Goal: Information Seeking & Learning: Learn about a topic

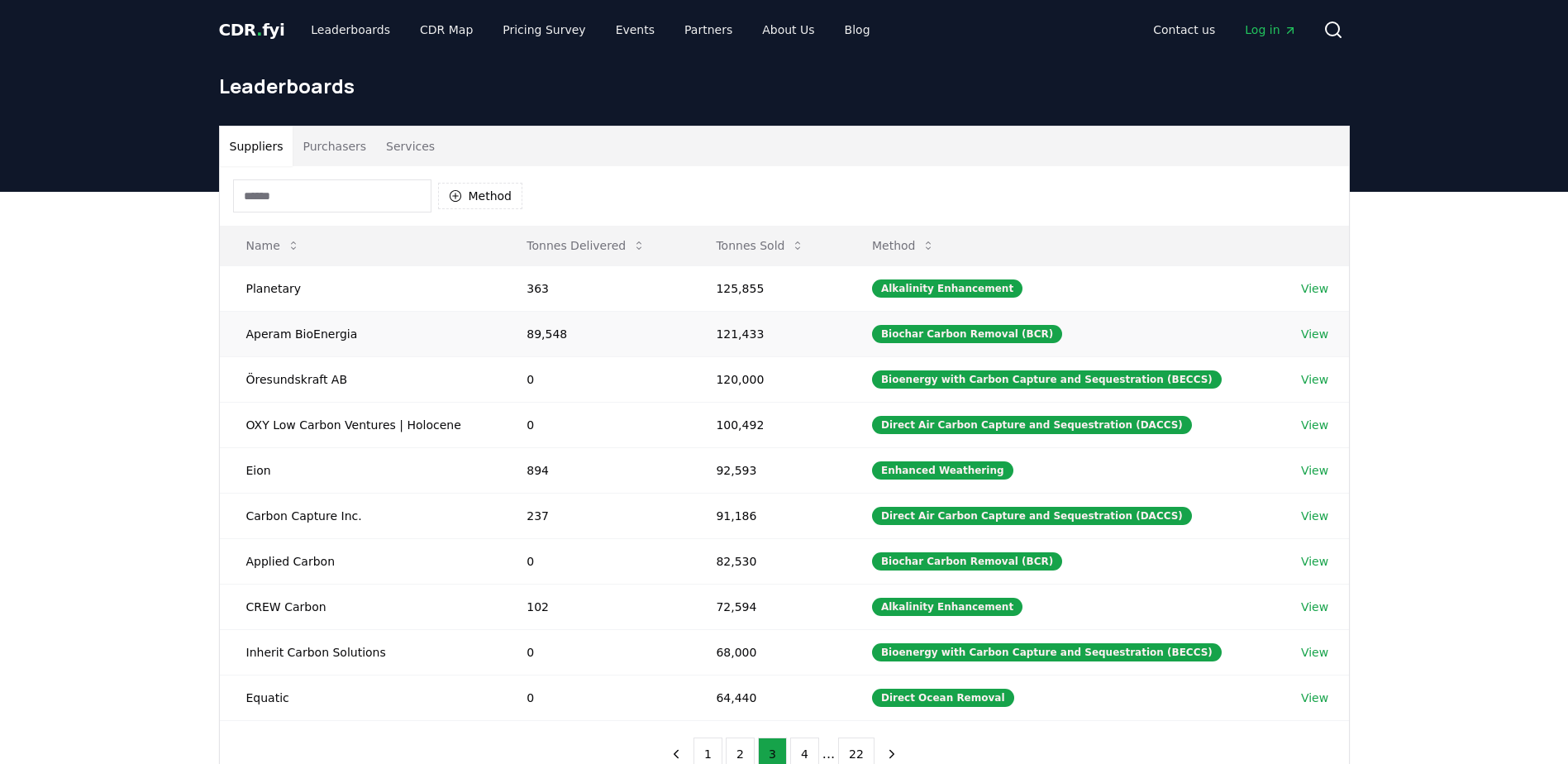
scroll to position [83, 0]
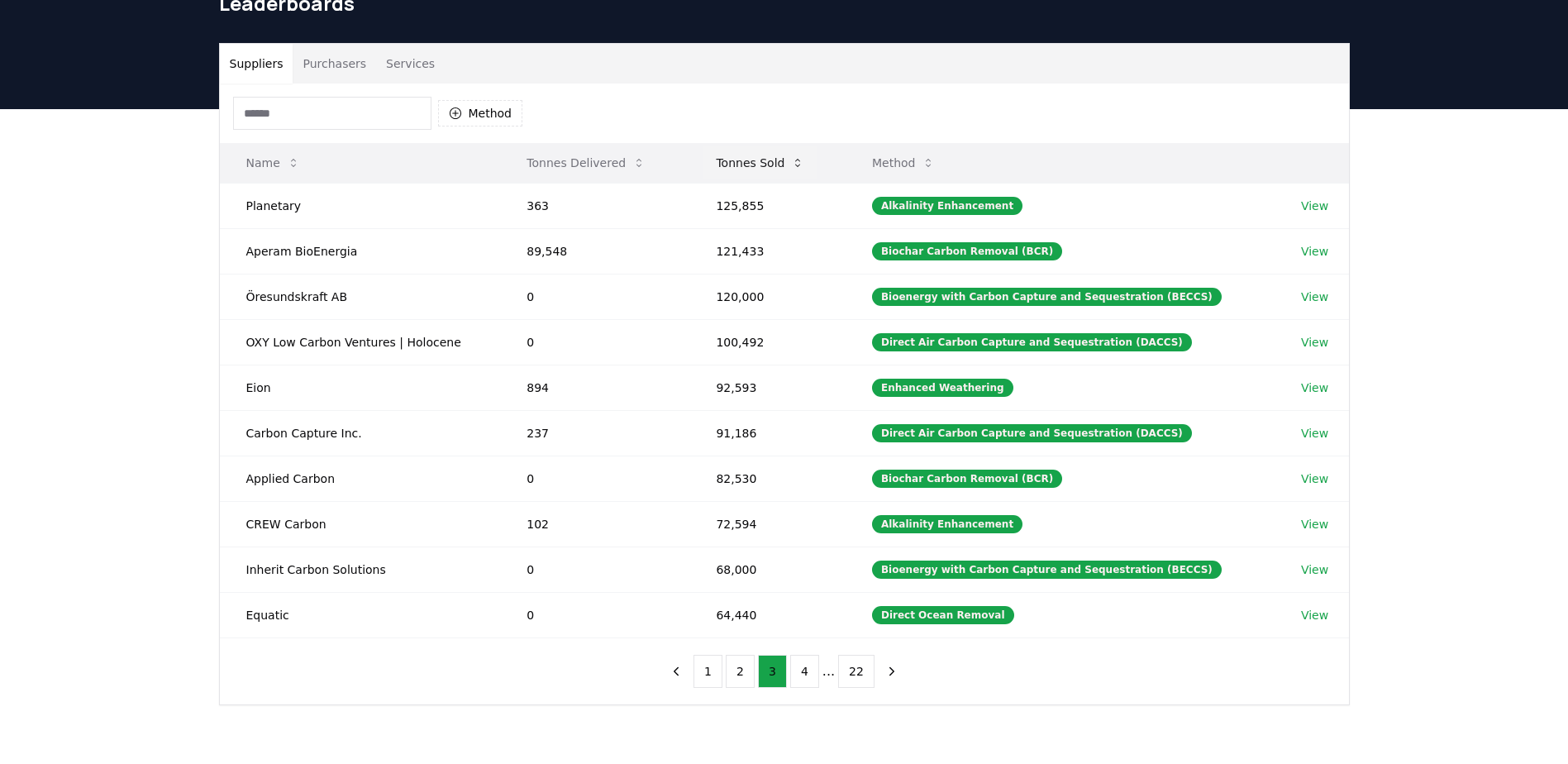
click at [777, 162] on button "Tonnes Sold" at bounding box center [760, 162] width 115 height 33
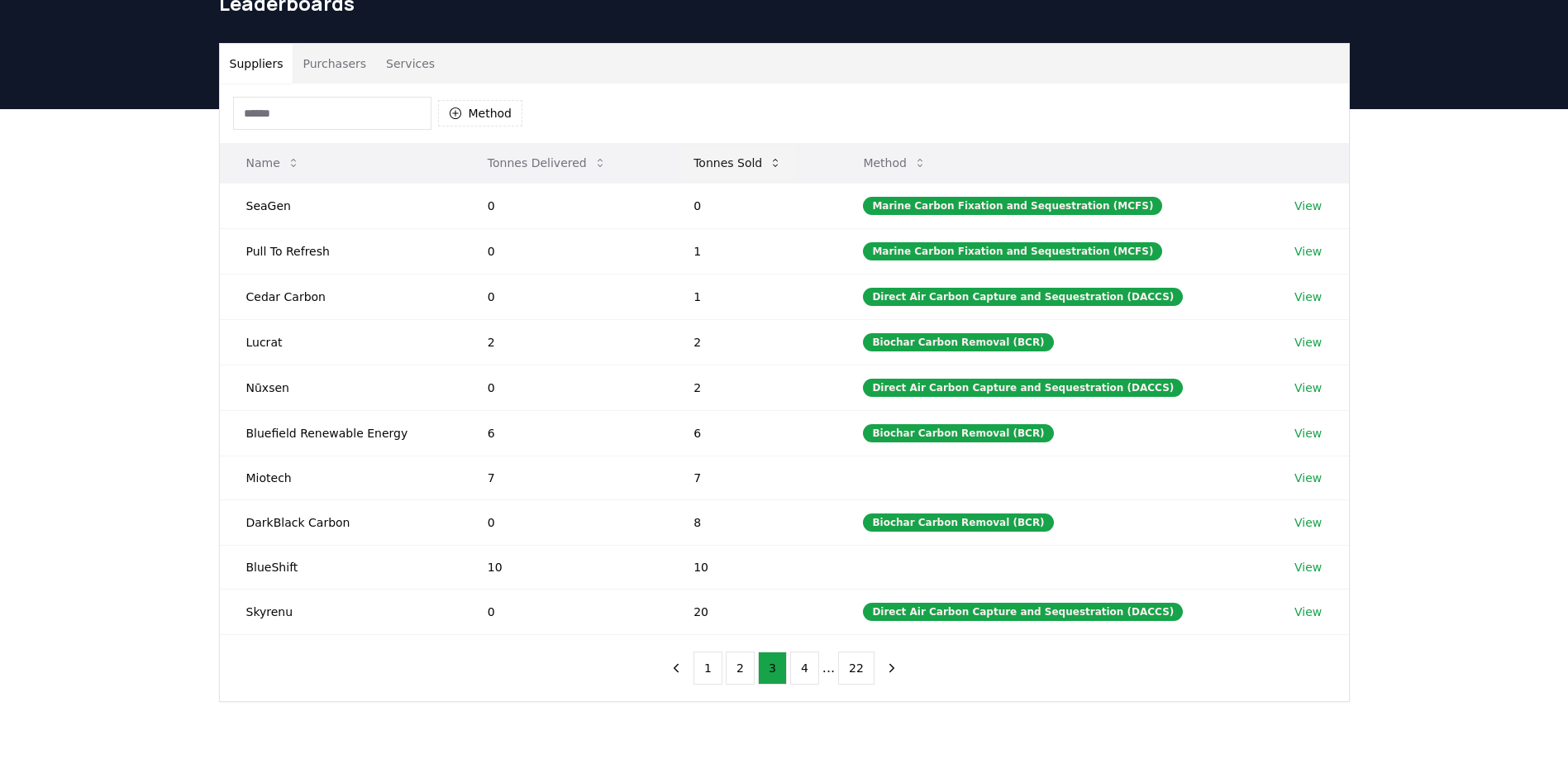
click at [777, 162] on icon at bounding box center [775, 162] width 13 height 13
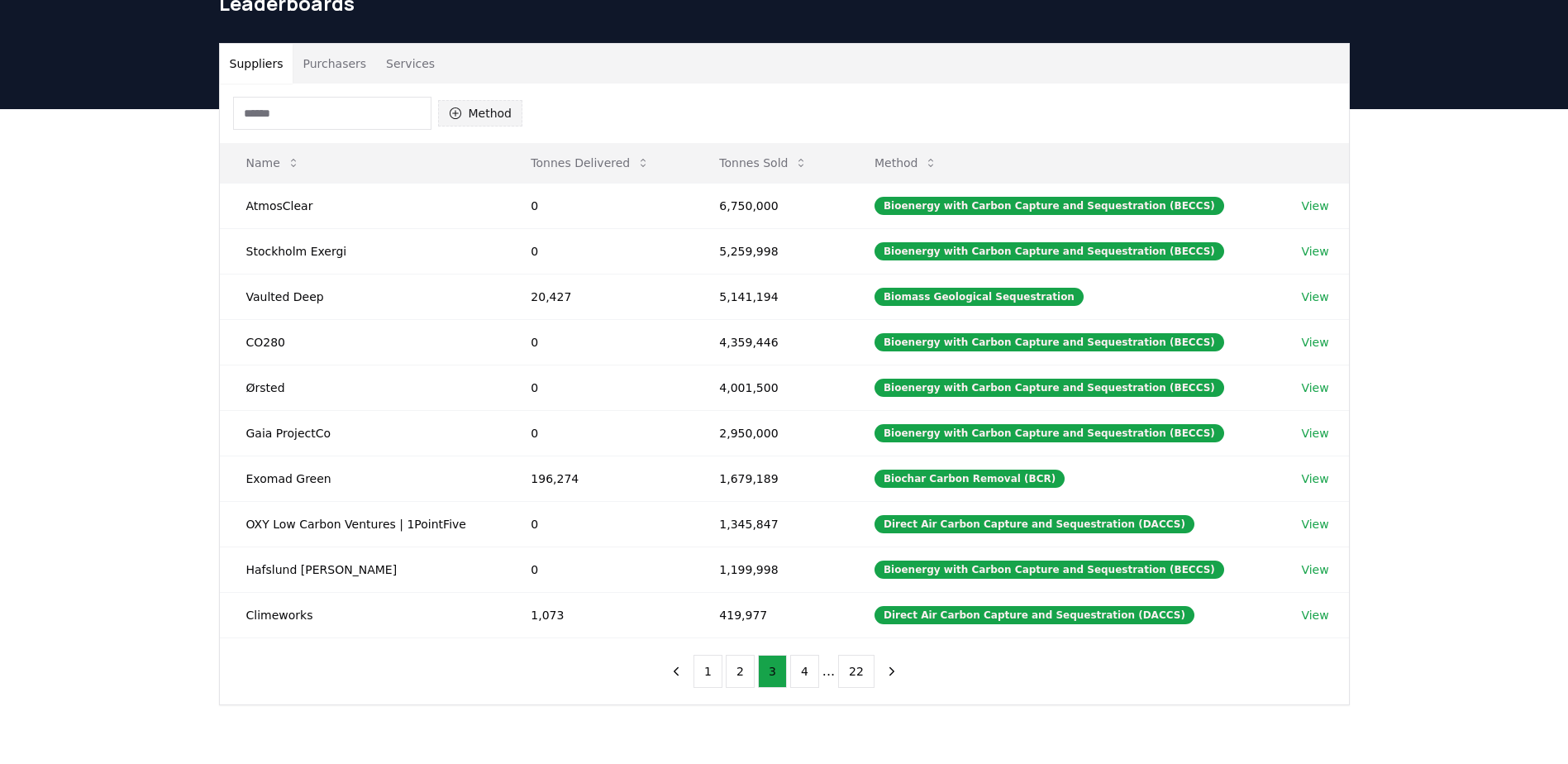
click at [469, 111] on button "Method" at bounding box center [481, 113] width 85 height 26
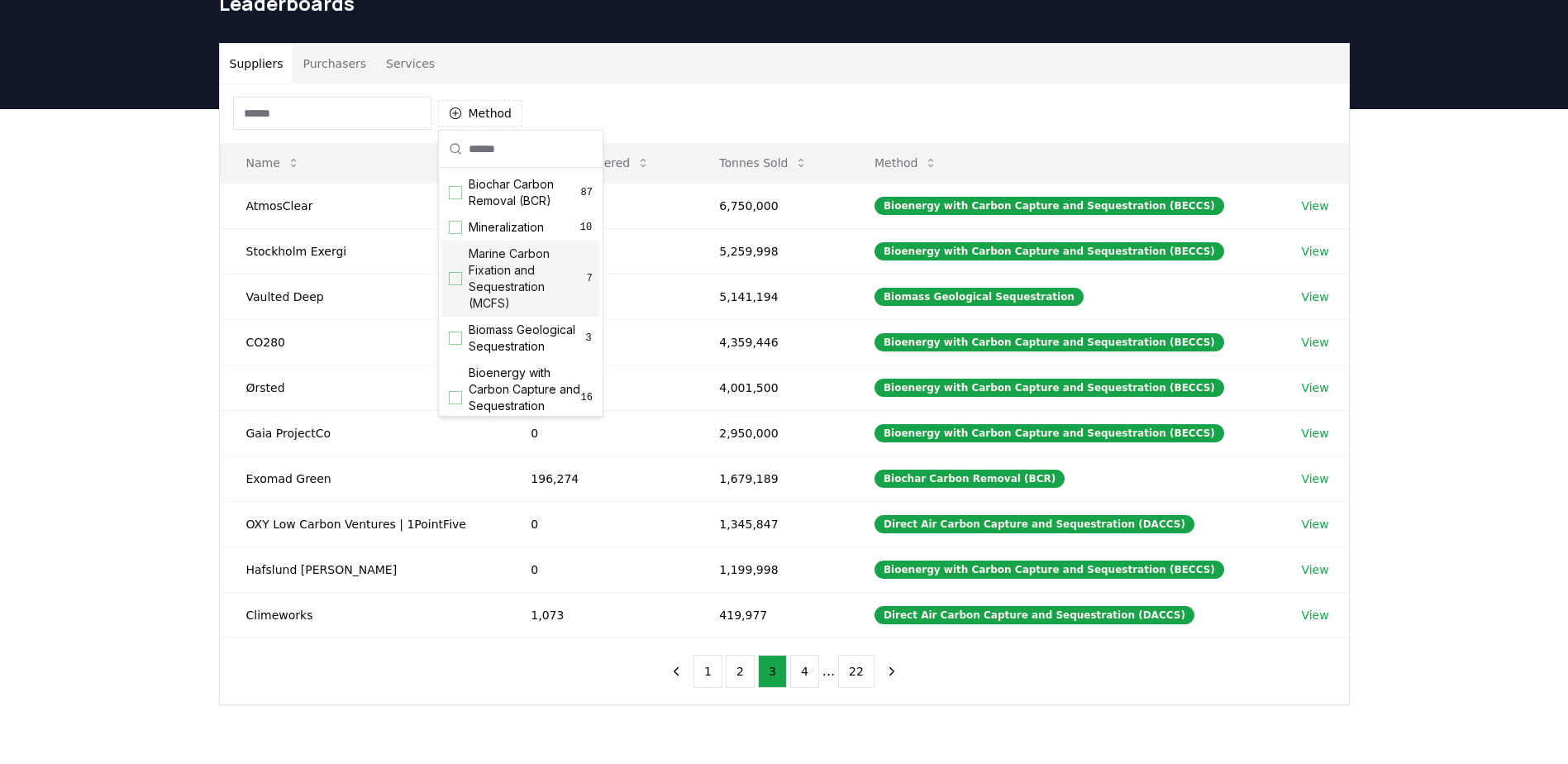
click at [458, 277] on div "Suggestions" at bounding box center [455, 278] width 13 height 13
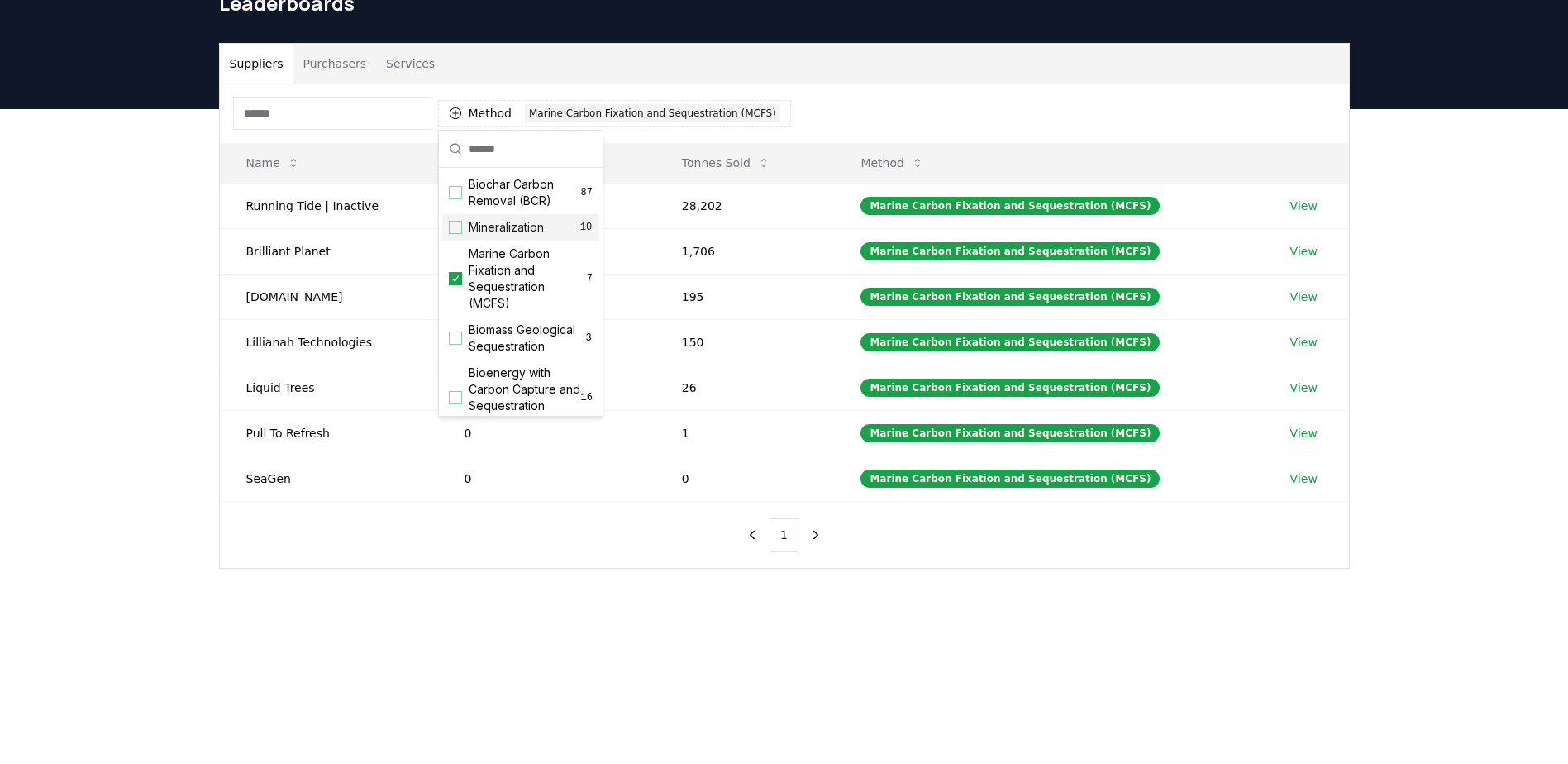
click at [455, 229] on div "Suggestions" at bounding box center [455, 227] width 13 height 13
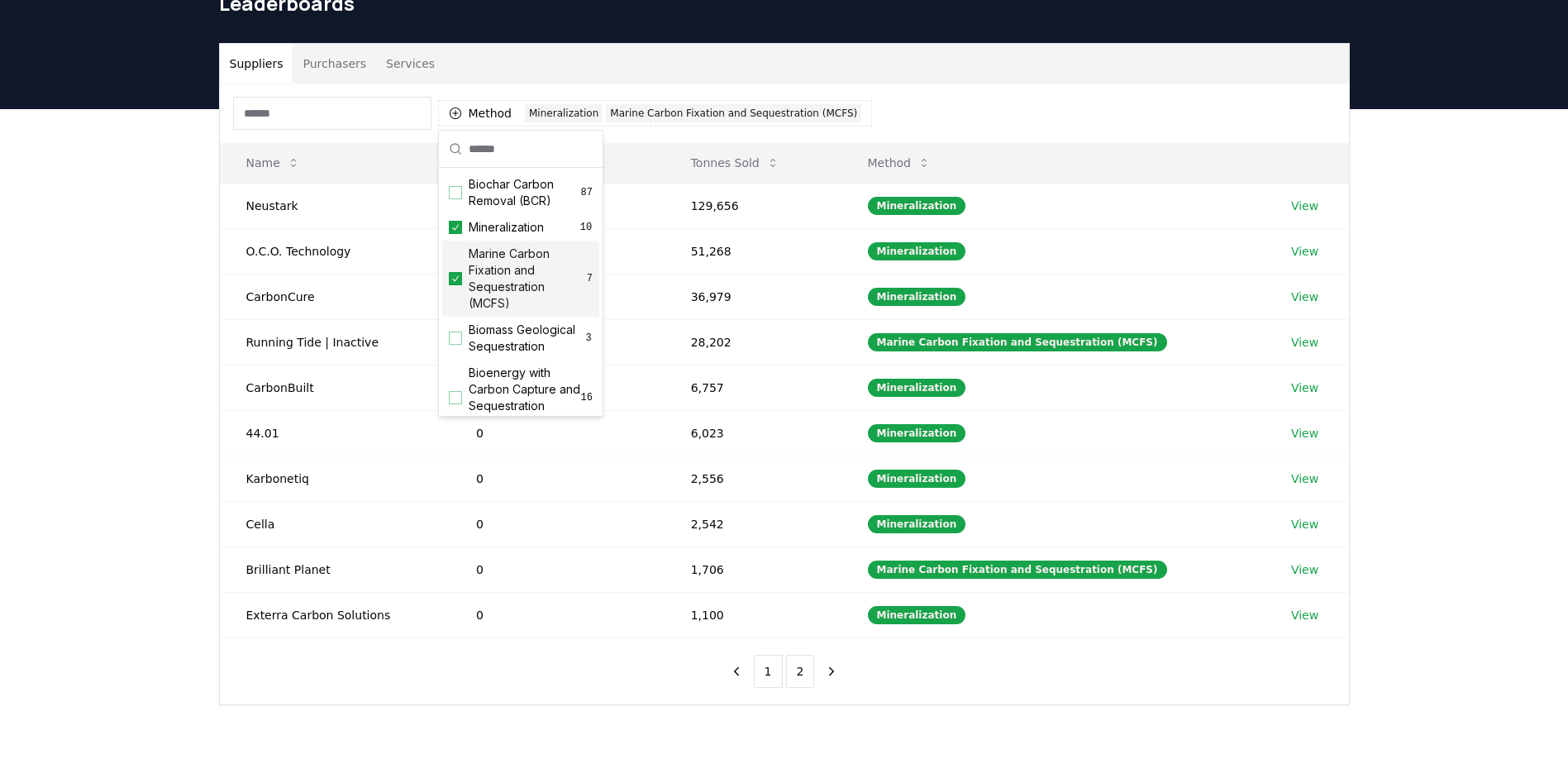
click at [459, 280] on icon "Suggestions" at bounding box center [456, 278] width 12 height 13
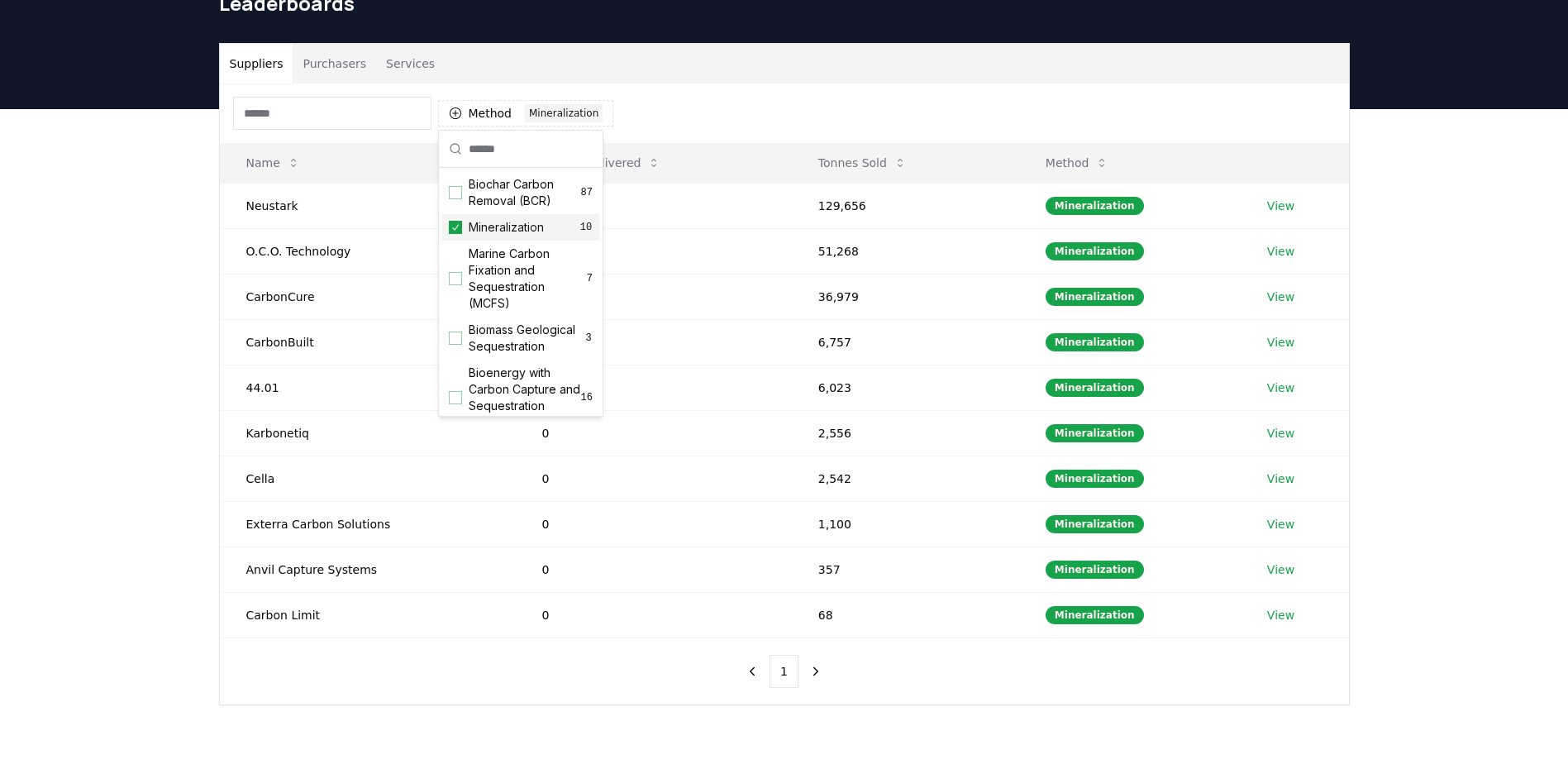
click at [458, 226] on icon "Suggestions" at bounding box center [456, 227] width 12 height 13
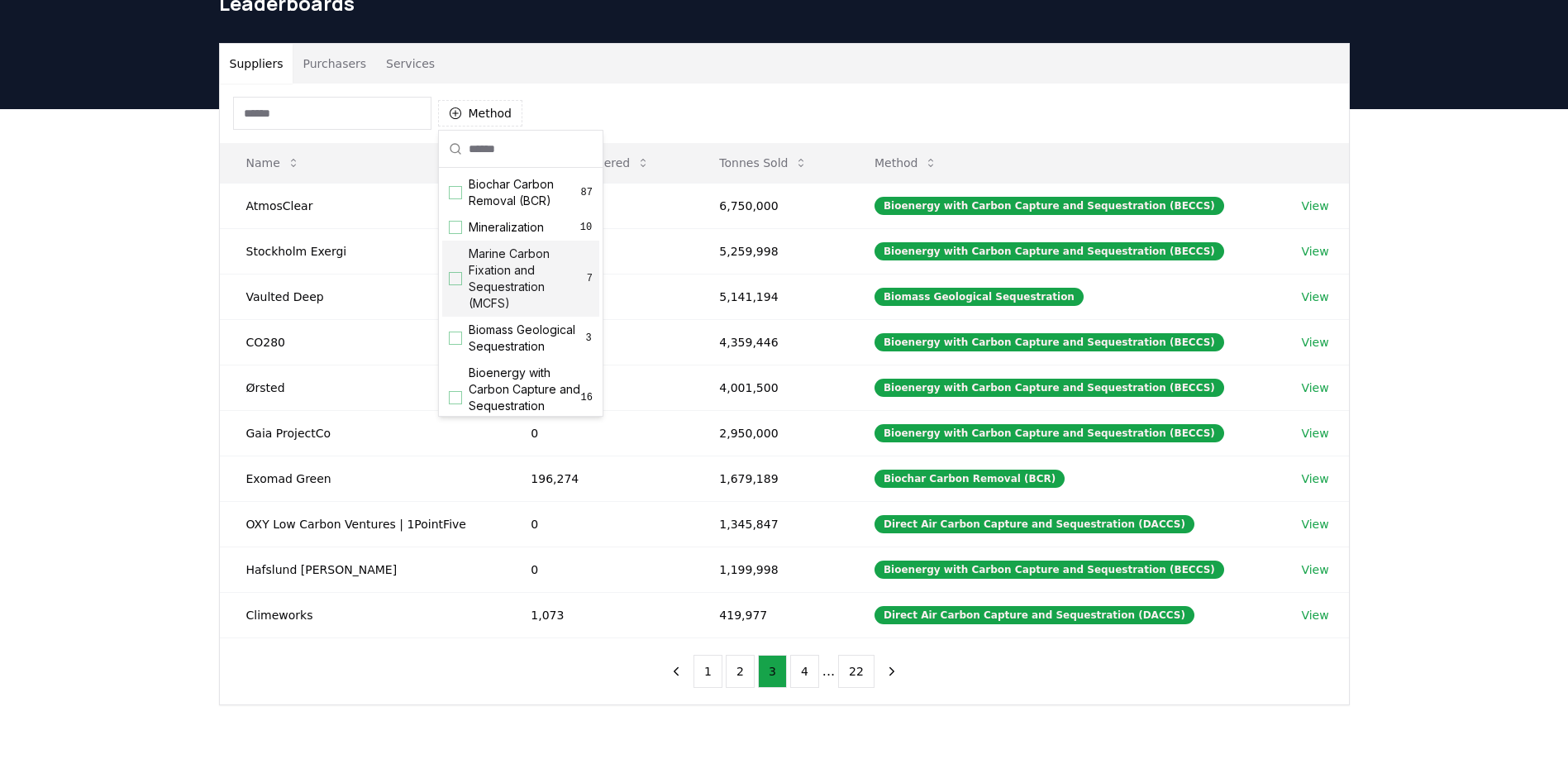
click at [458, 277] on div "Suggestions" at bounding box center [455, 278] width 13 height 13
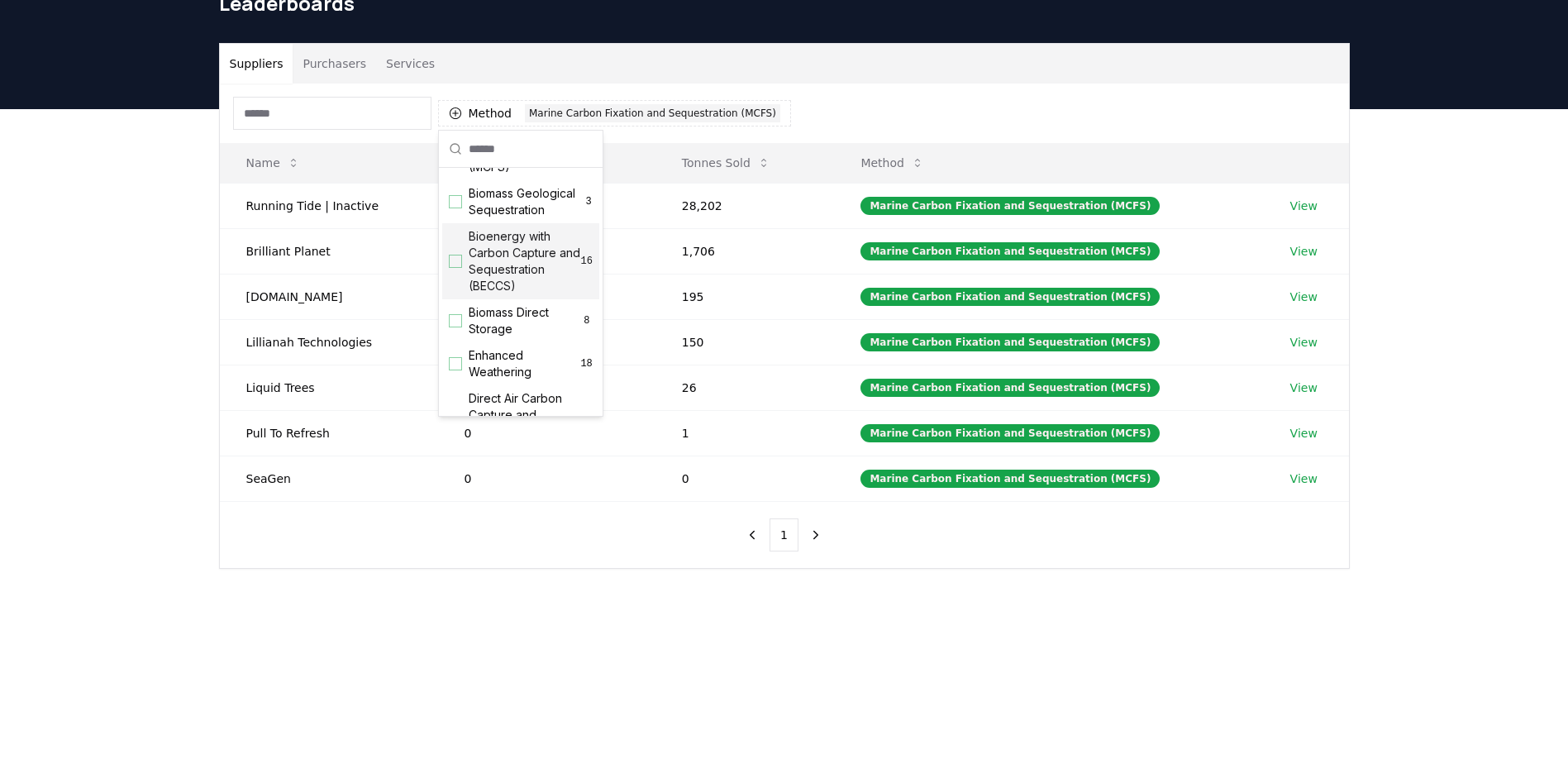
scroll to position [166, 0]
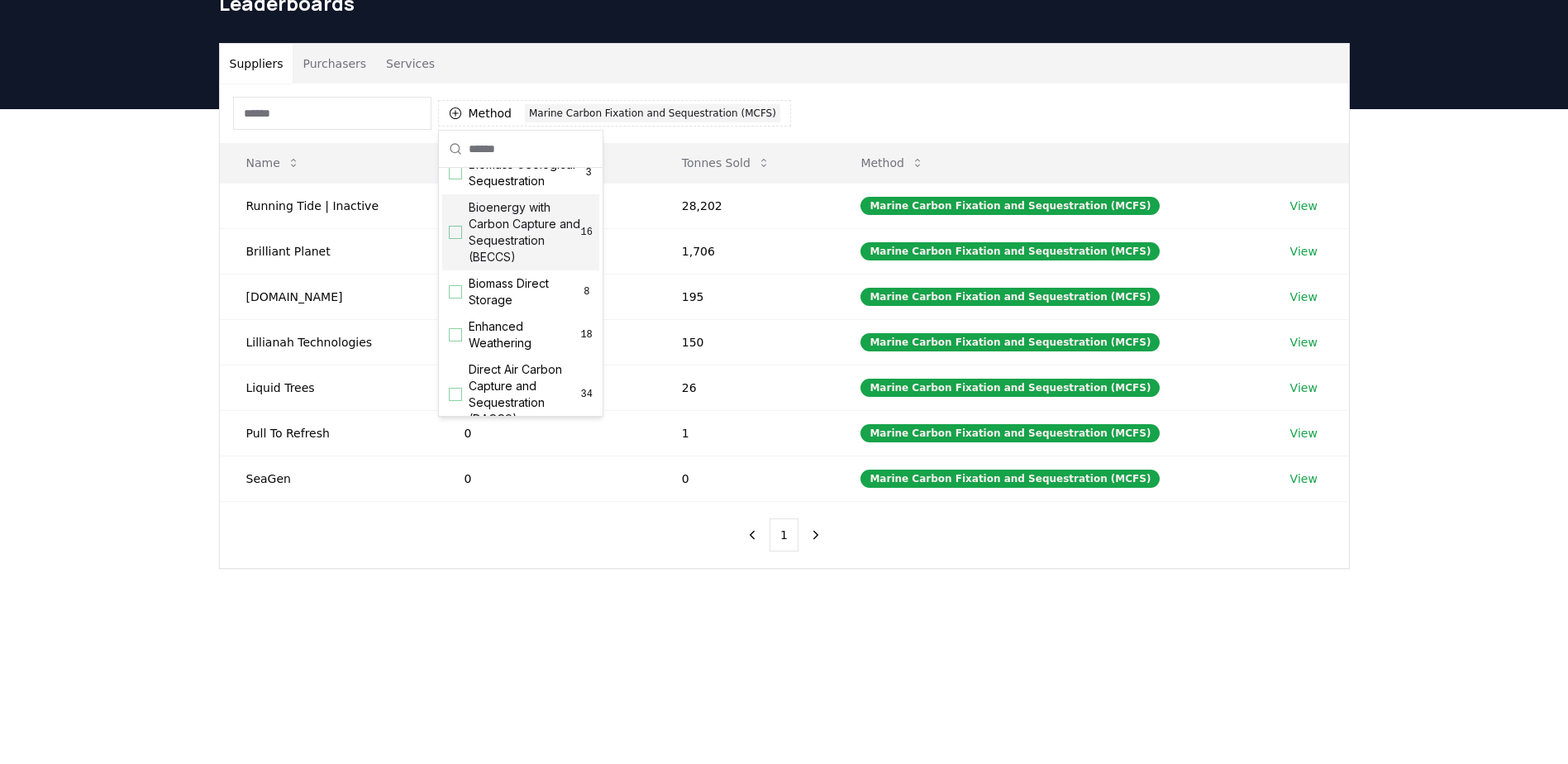
click at [463, 246] on div "Bioenergy with Carbon Capture and Sequestration (BECCS) 16" at bounding box center [521, 232] width 157 height 76
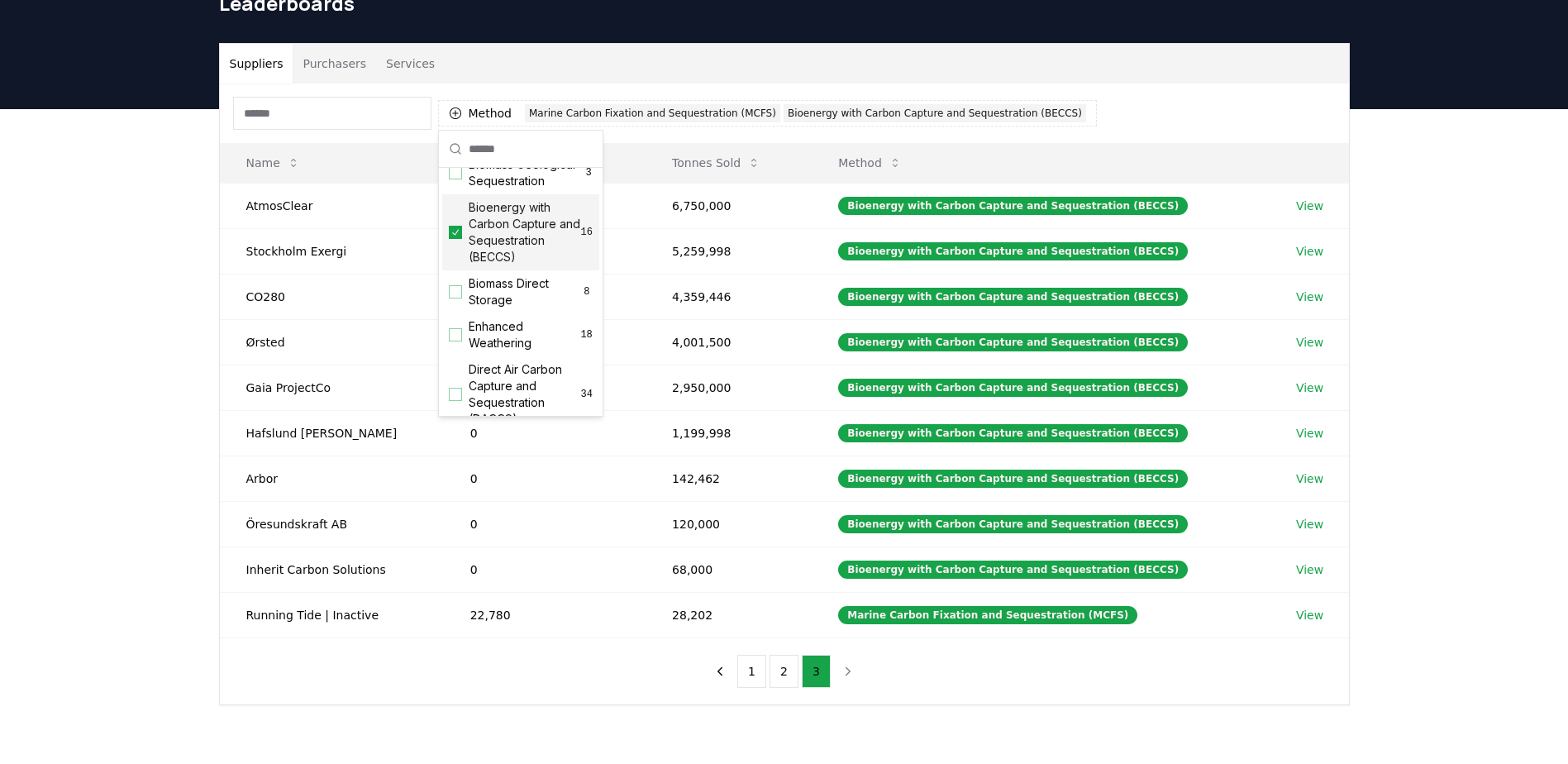
click at [462, 248] on div "Bioenergy with Carbon Capture and Sequestration (BECCS) 16" at bounding box center [521, 232] width 157 height 76
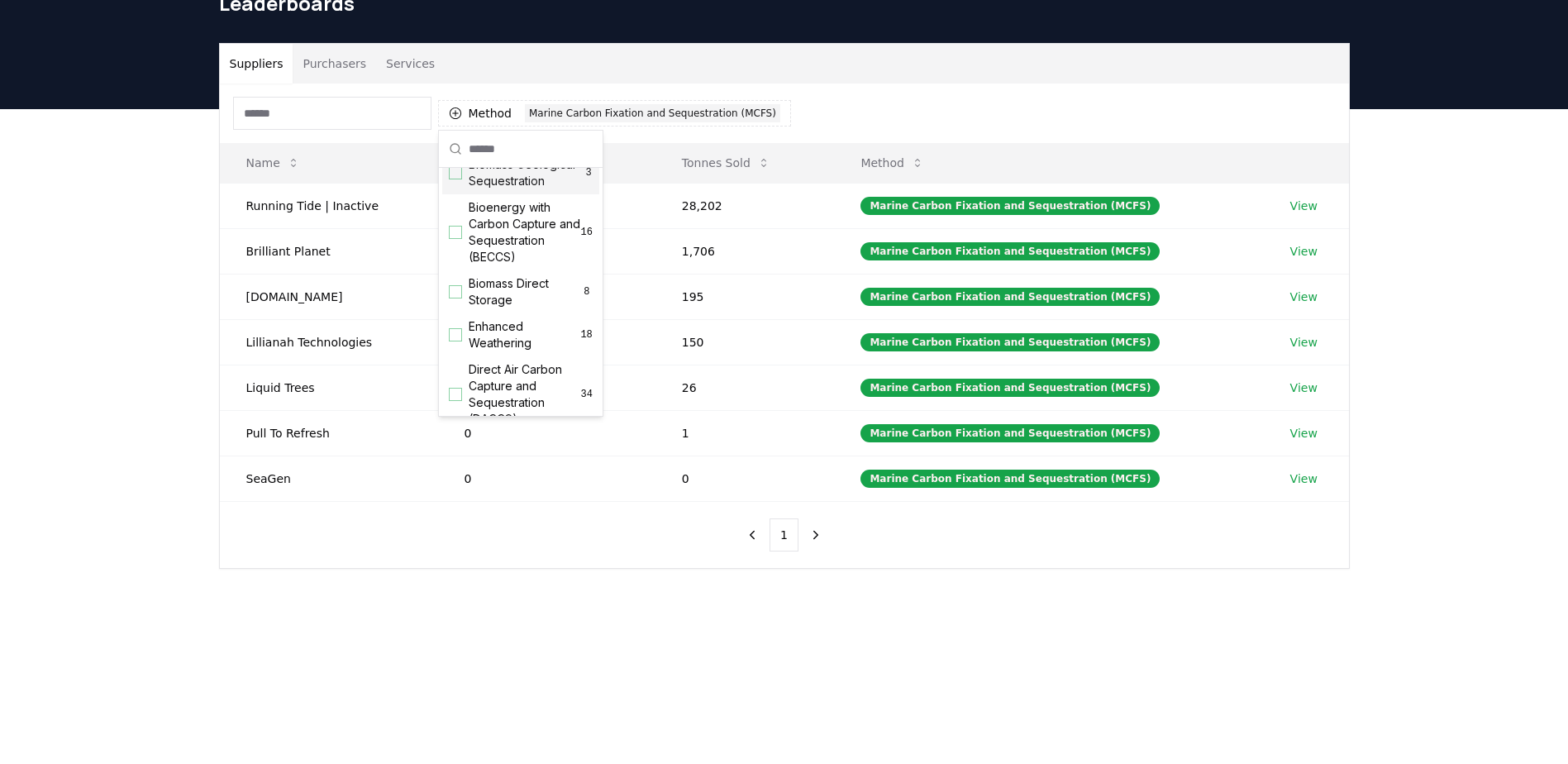
click at [458, 179] on div "Suggestions" at bounding box center [455, 172] width 13 height 13
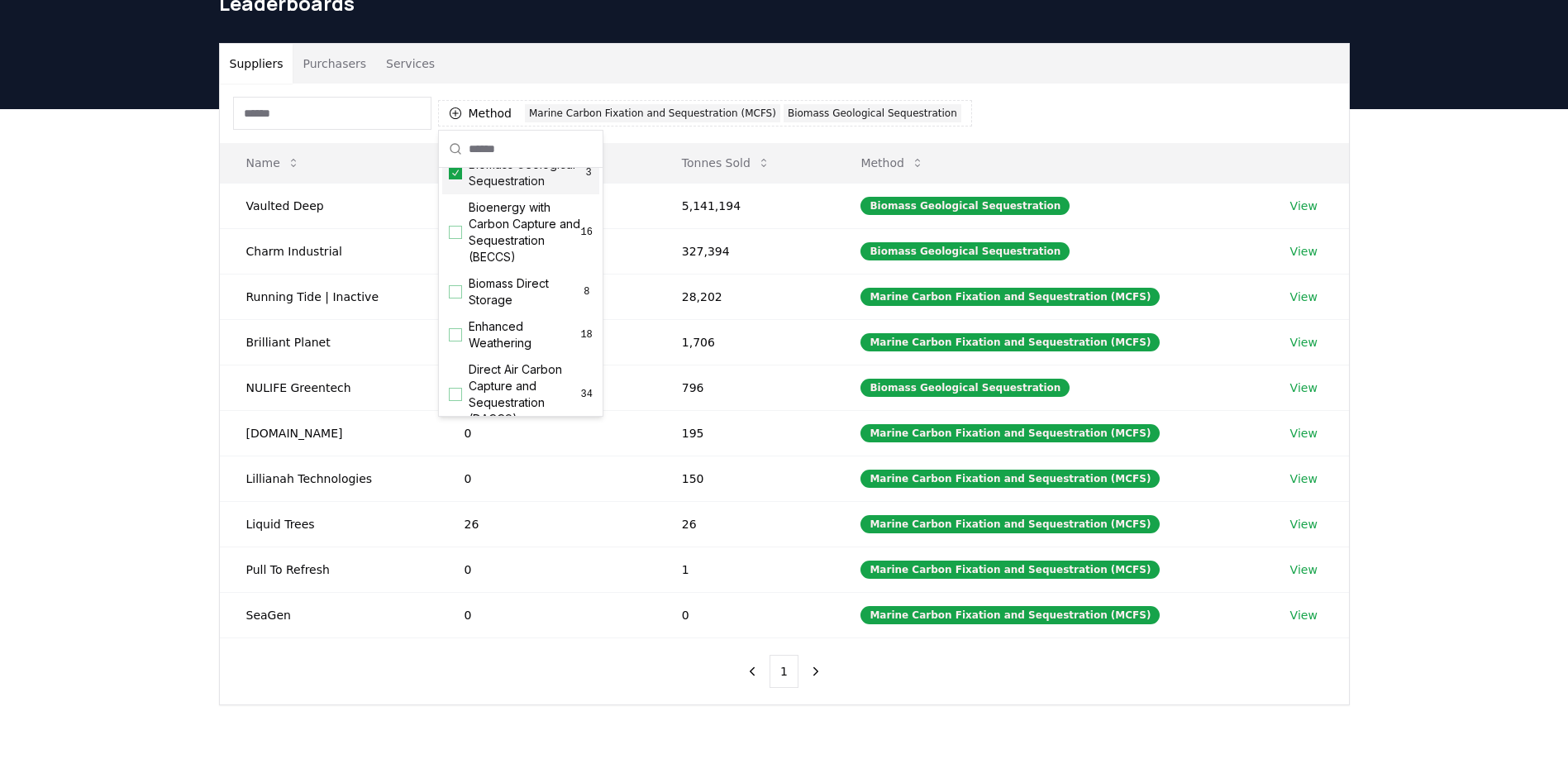
click at [458, 175] on icon "Suggestions" at bounding box center [456, 172] width 7 height 6
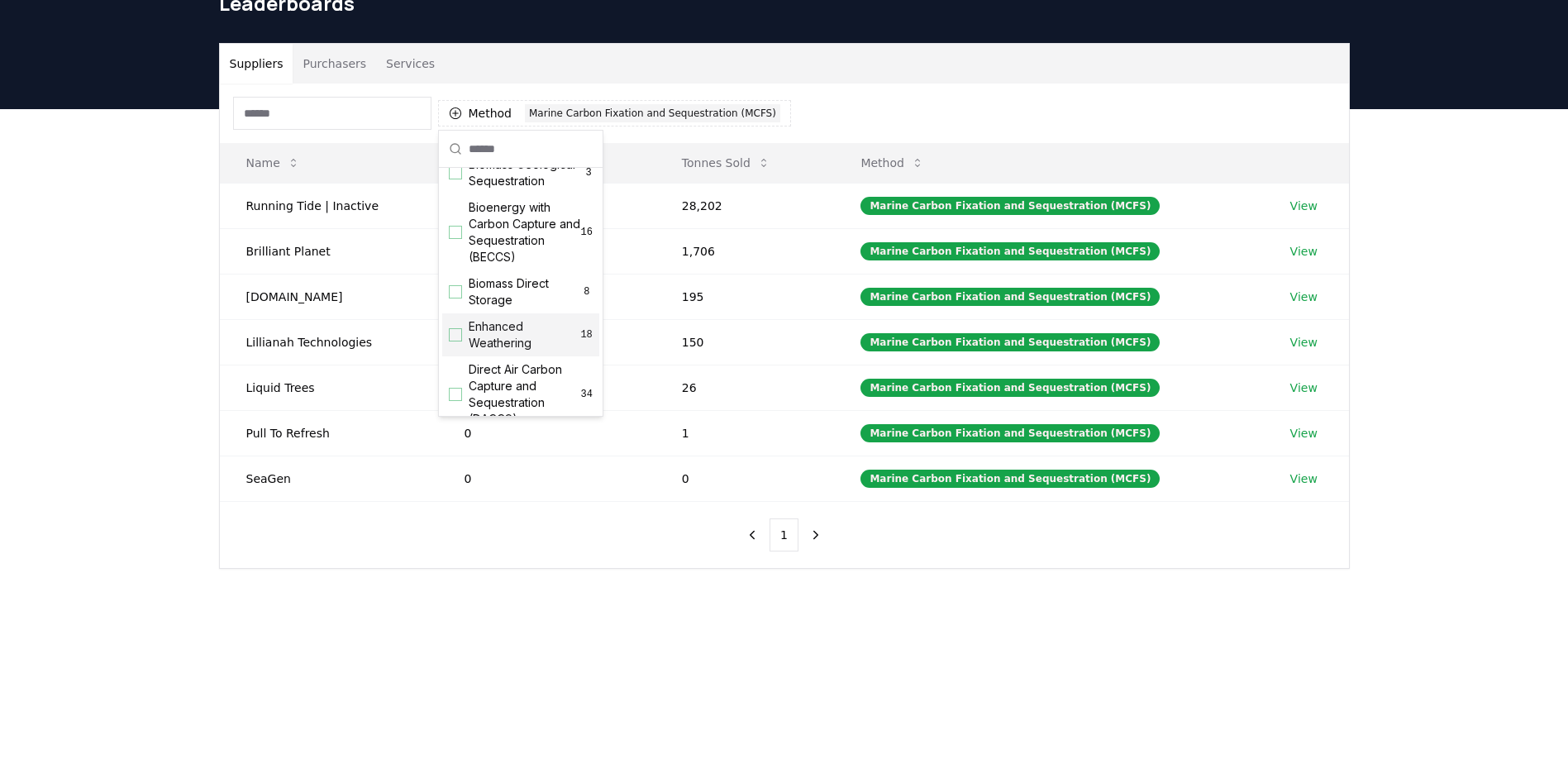
scroll to position [248, 0]
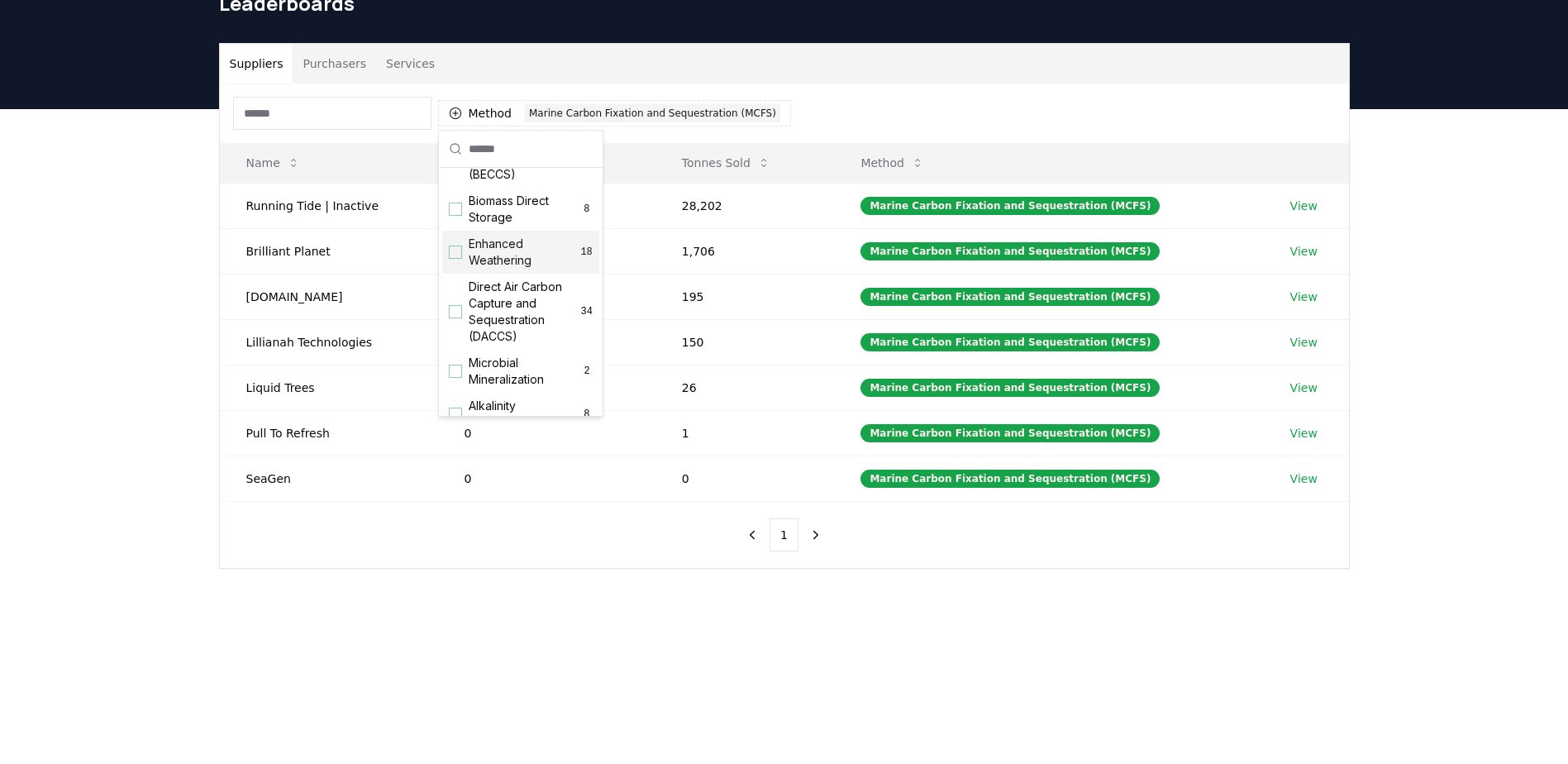
click at [455, 259] on div "Suggestions" at bounding box center [455, 252] width 13 height 13
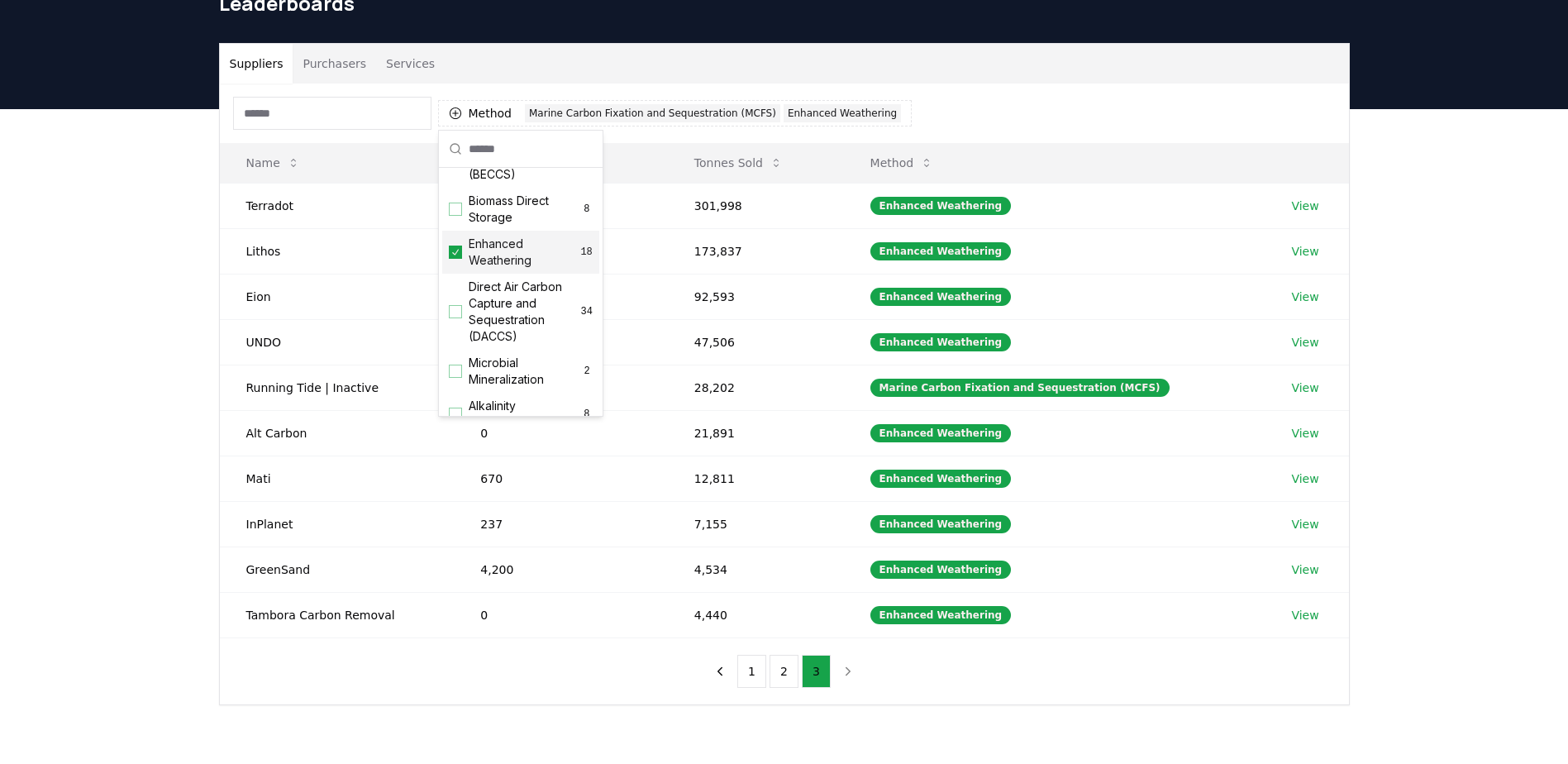
click at [455, 259] on icon "Suggestions" at bounding box center [456, 252] width 12 height 13
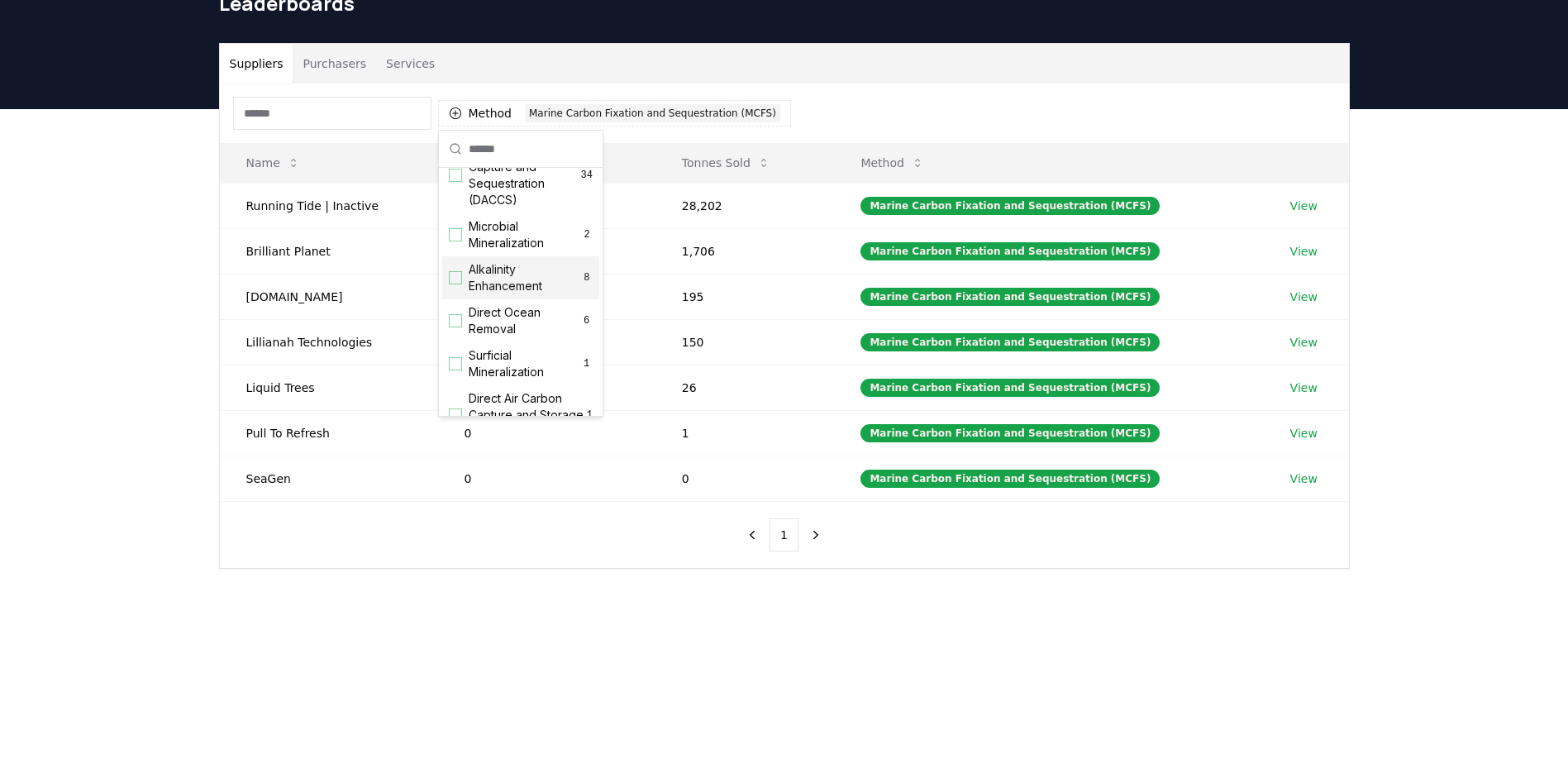
scroll to position [413, 0]
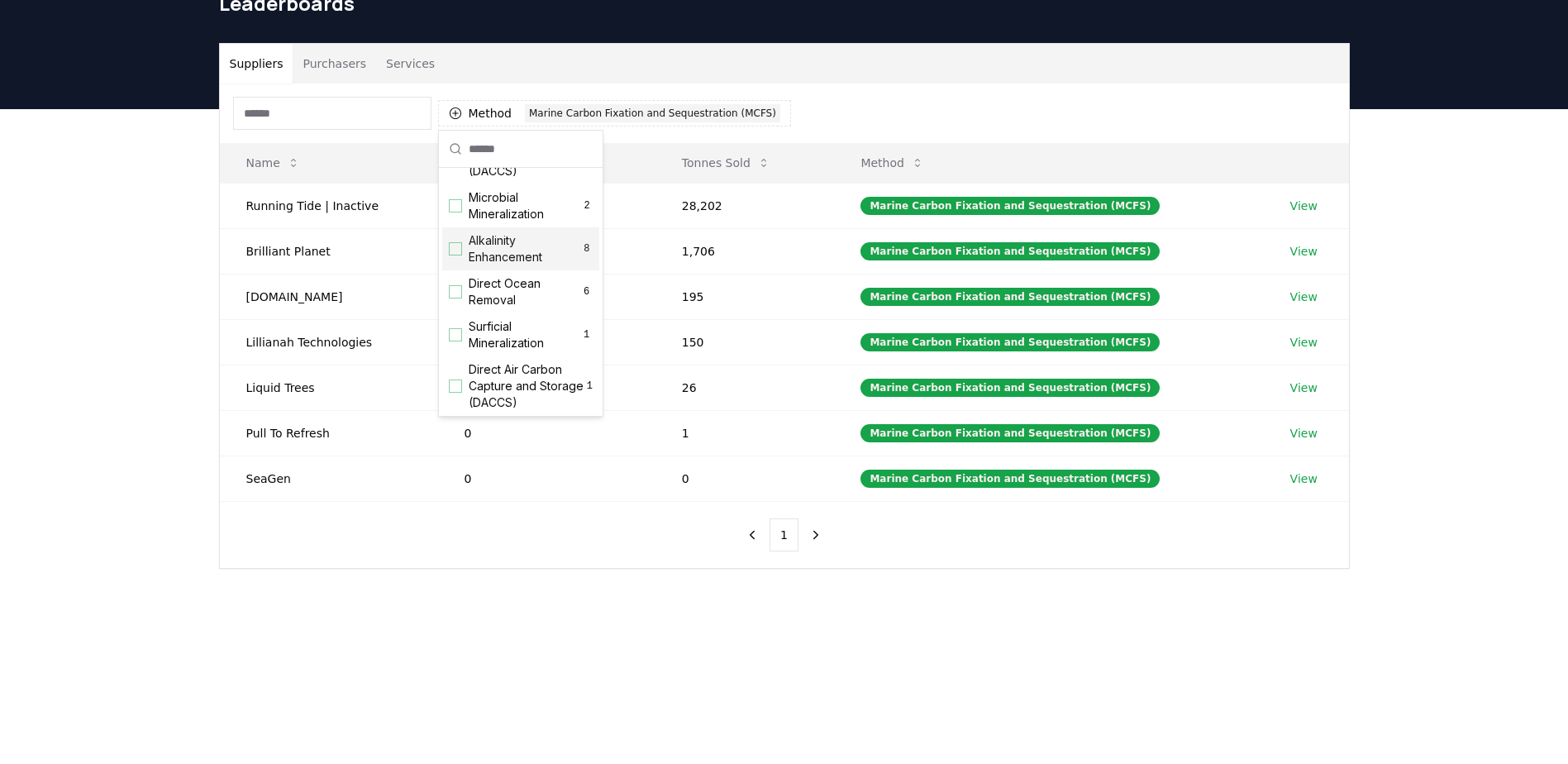
click at [452, 255] on div "Suggestions" at bounding box center [455, 248] width 13 height 13
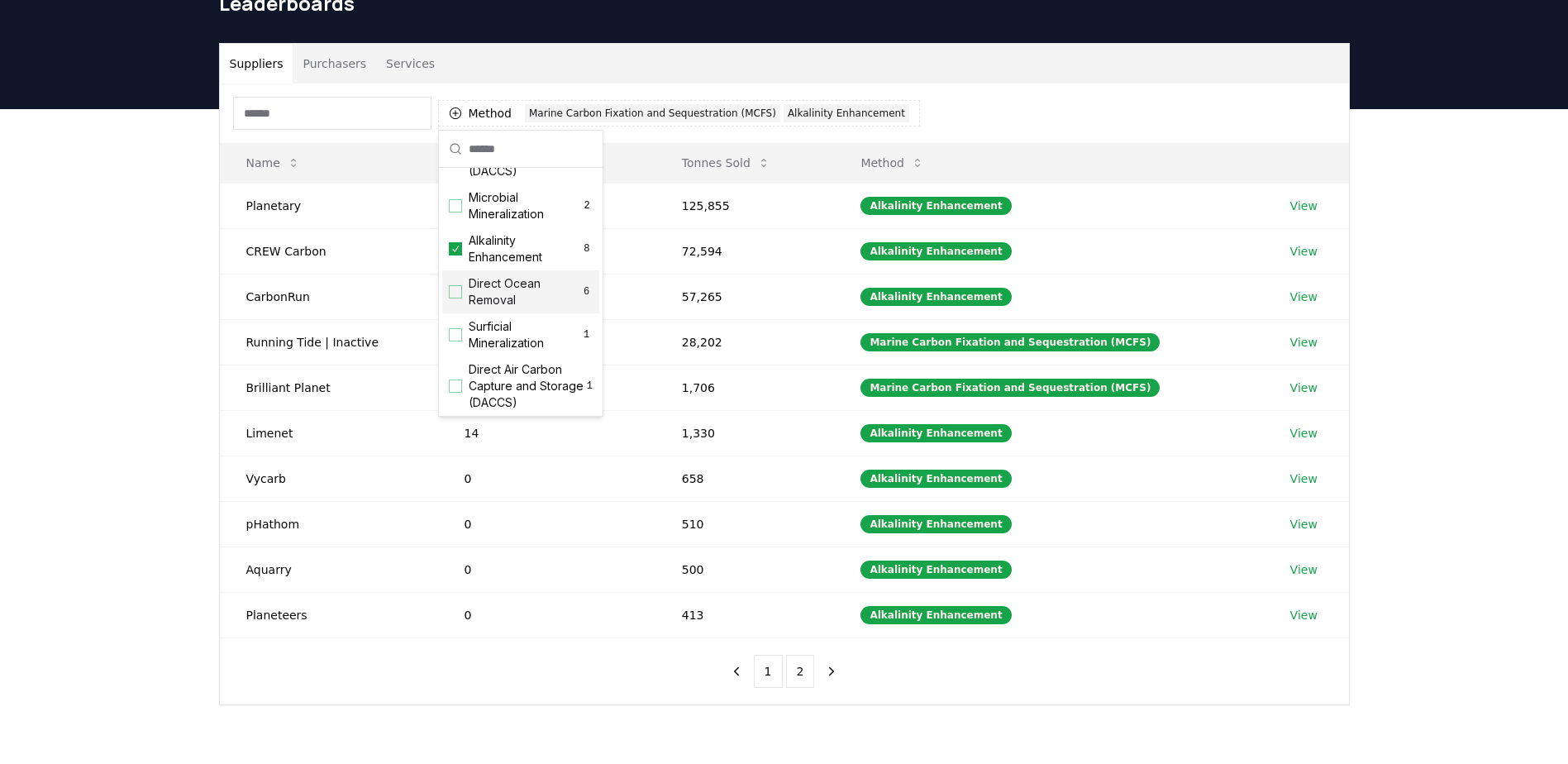
click at [458, 299] on div "Suggestions" at bounding box center [455, 291] width 13 height 13
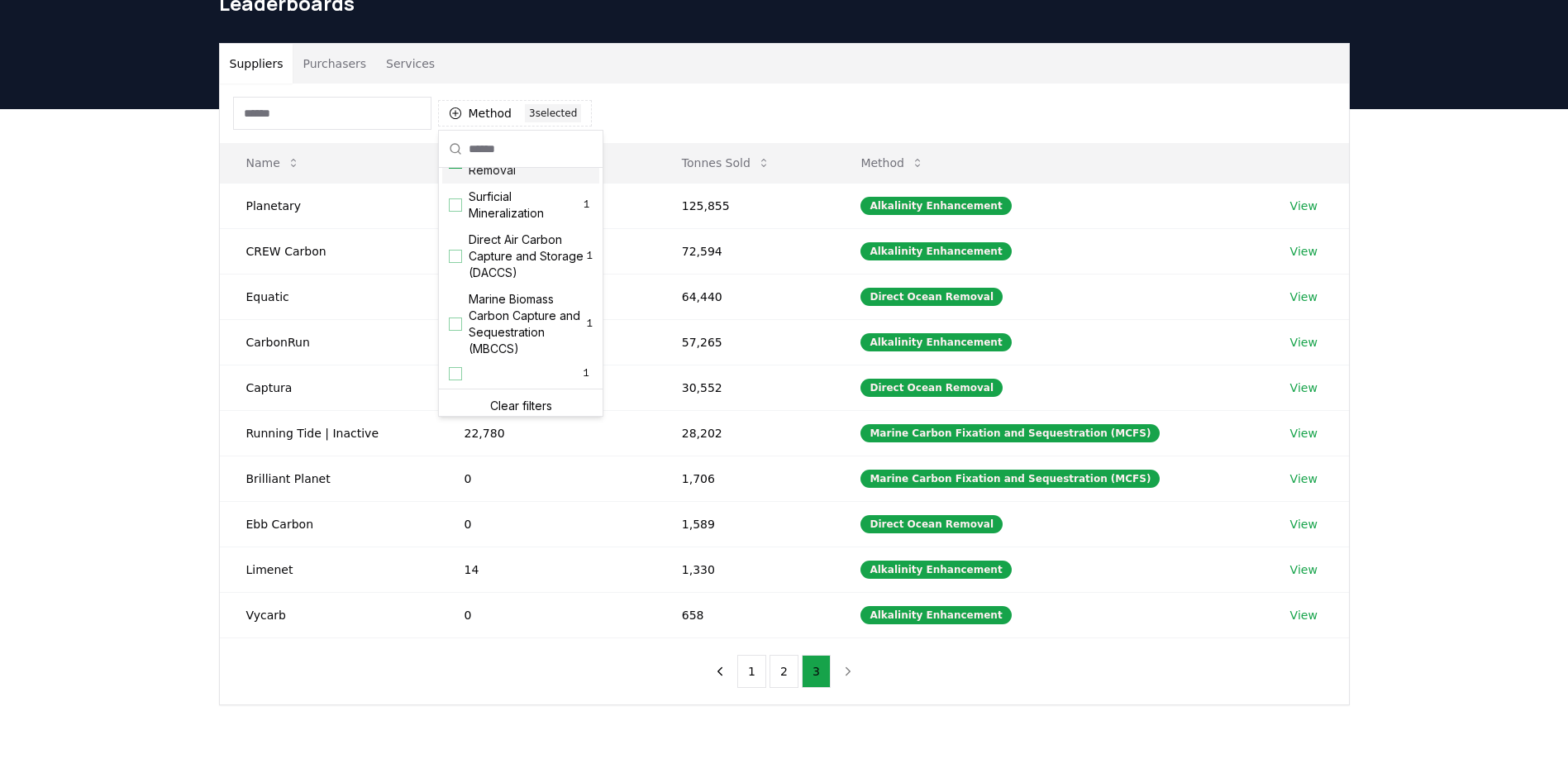
scroll to position [566, 0]
click at [456, 314] on div "Suggestions" at bounding box center [455, 317] width 13 height 13
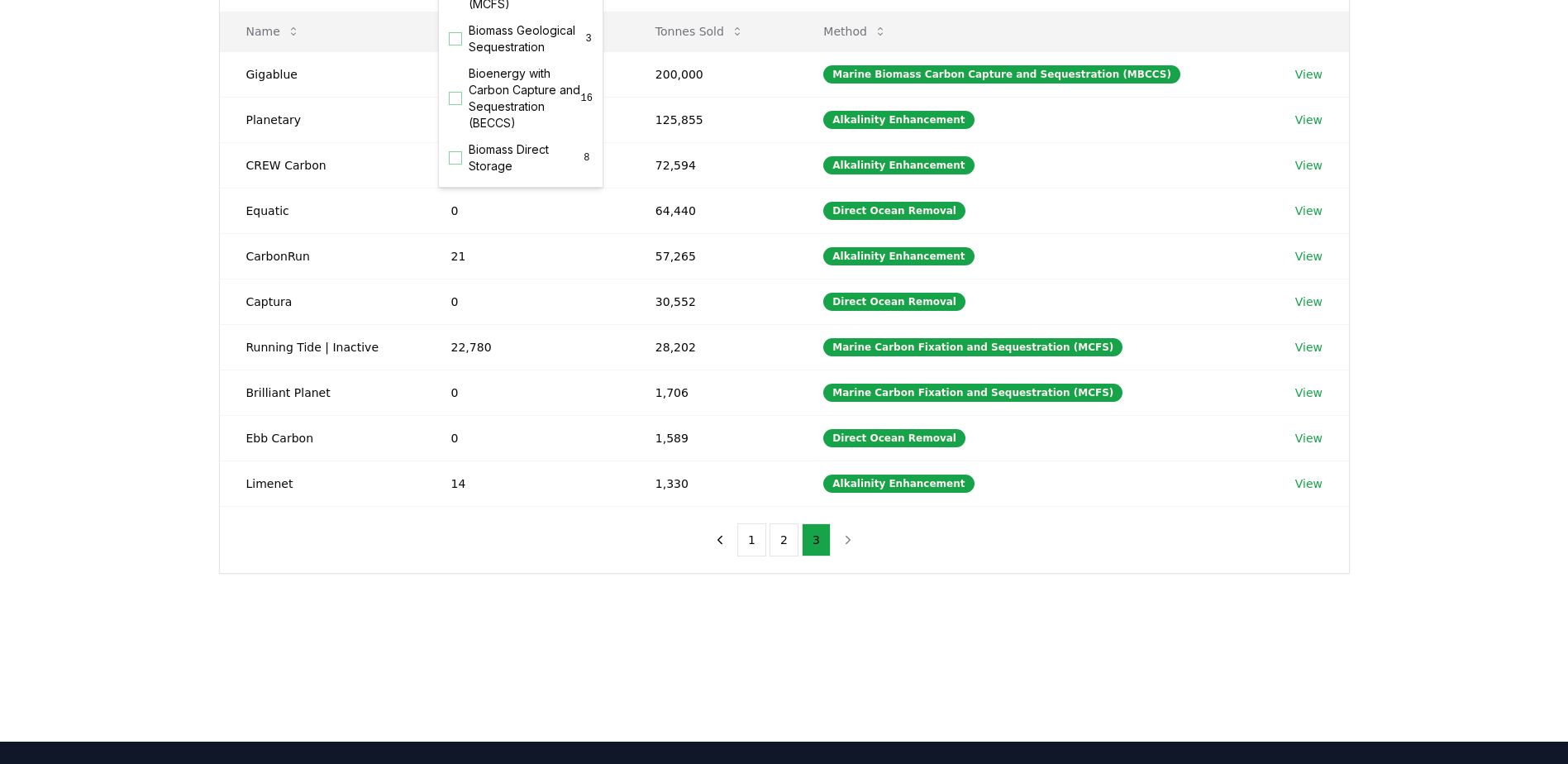
scroll to position [0, 0]
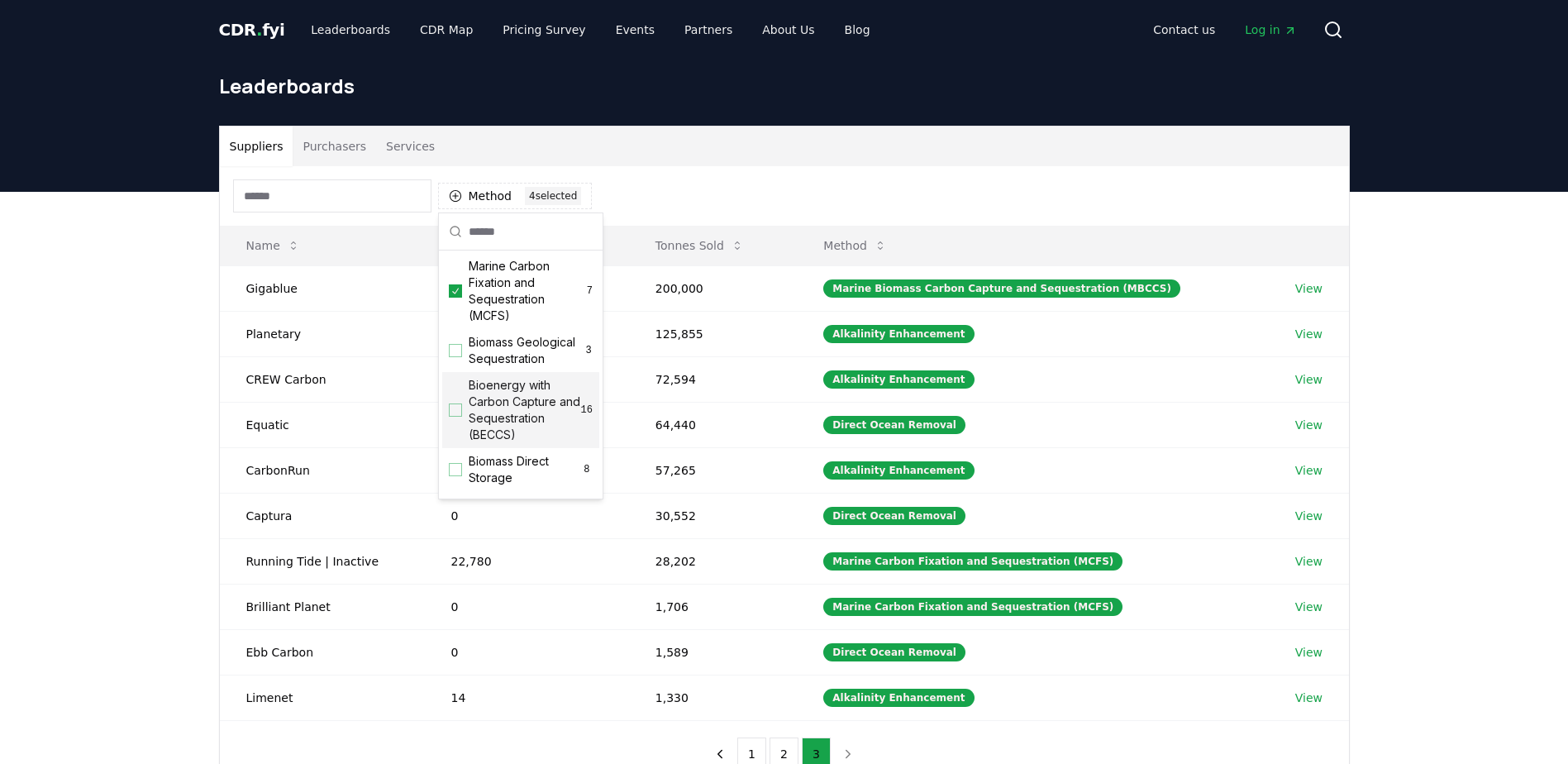
click at [650, 182] on div "Method 4 4 selected" at bounding box center [784, 196] width 1129 height 60
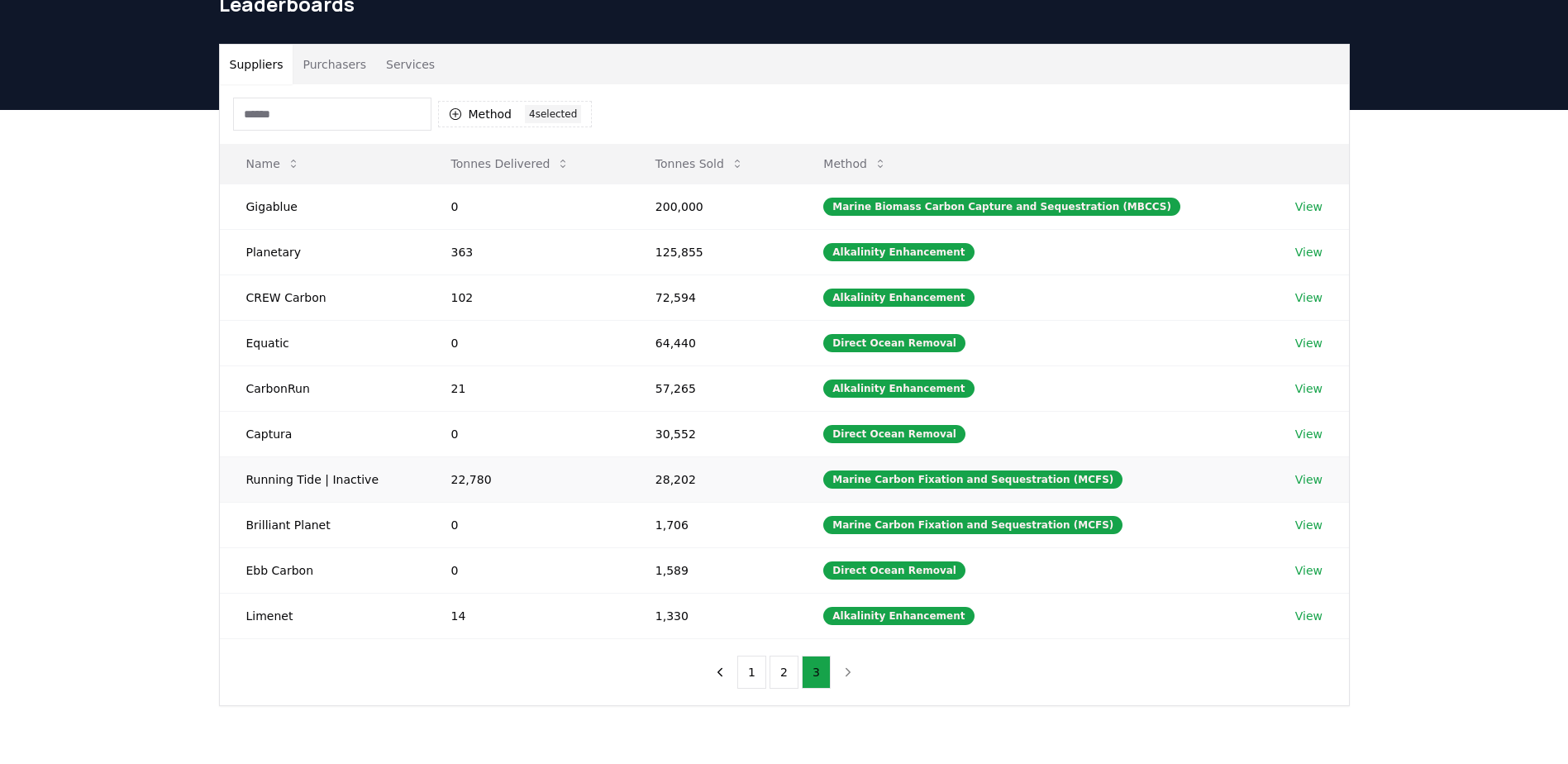
scroll to position [83, 0]
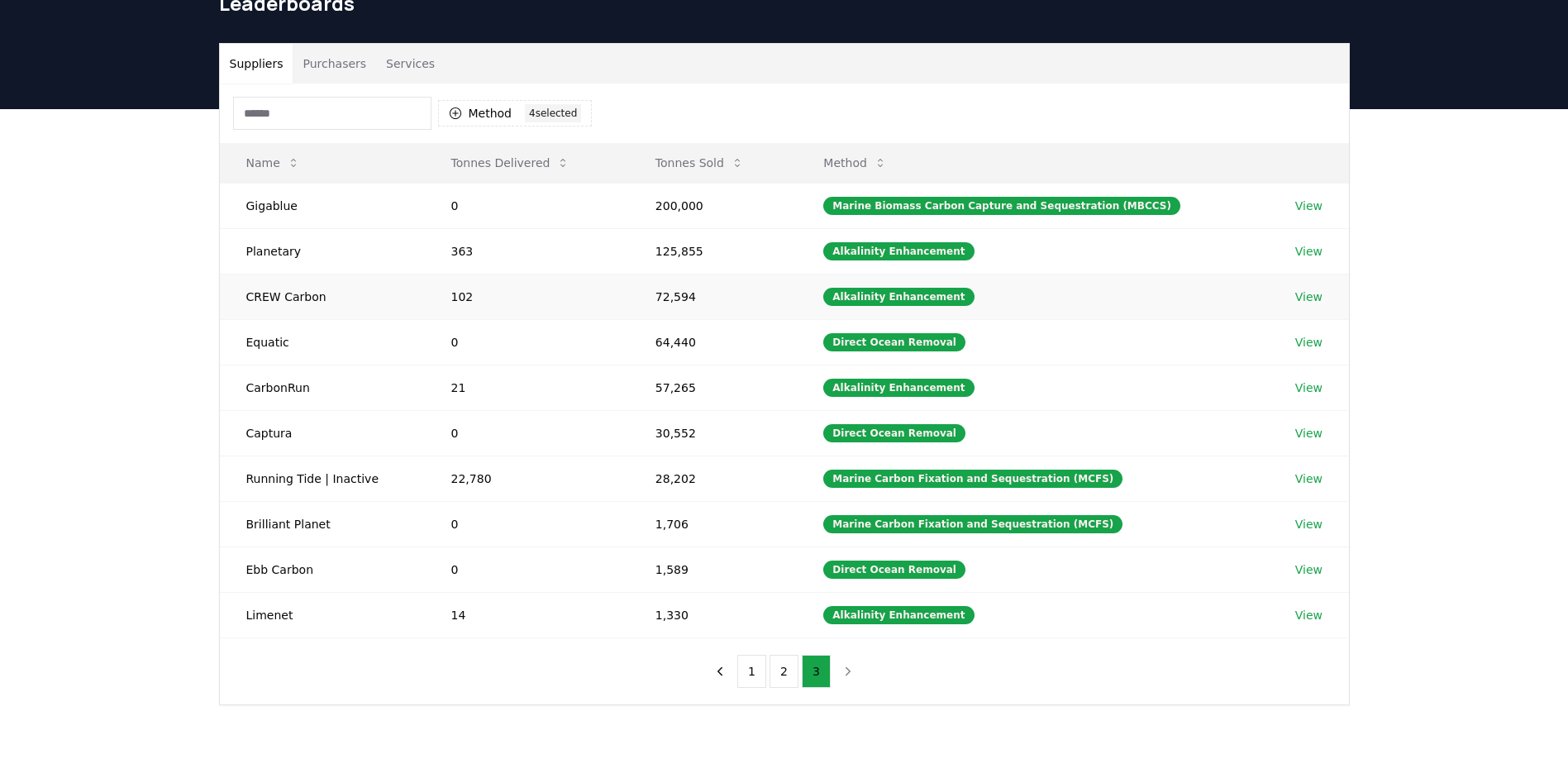
click at [1313, 300] on link "View" at bounding box center [1309, 296] width 27 height 16
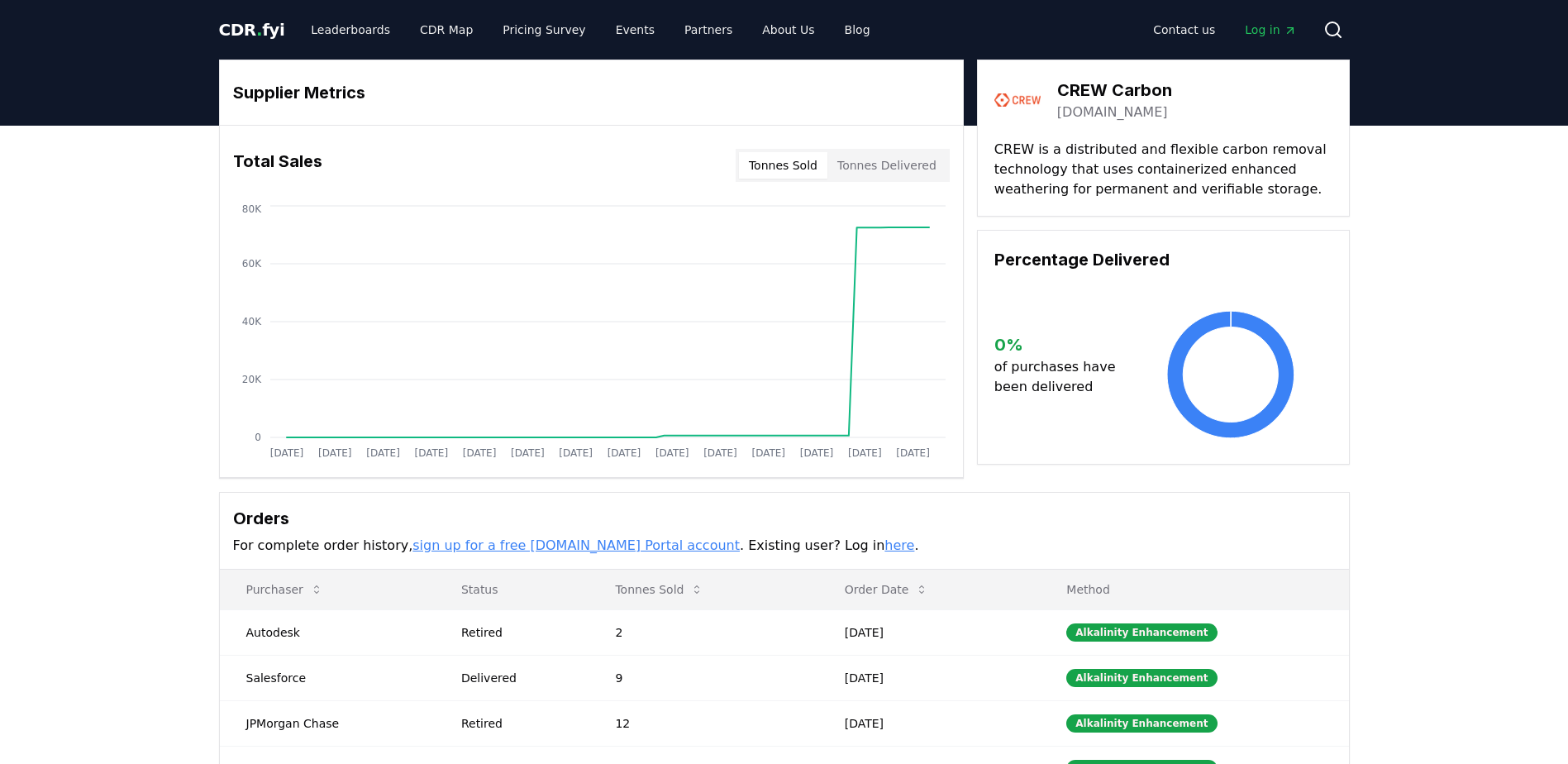
click at [1104, 116] on link "crewcarbon.com" at bounding box center [1113, 112] width 111 height 20
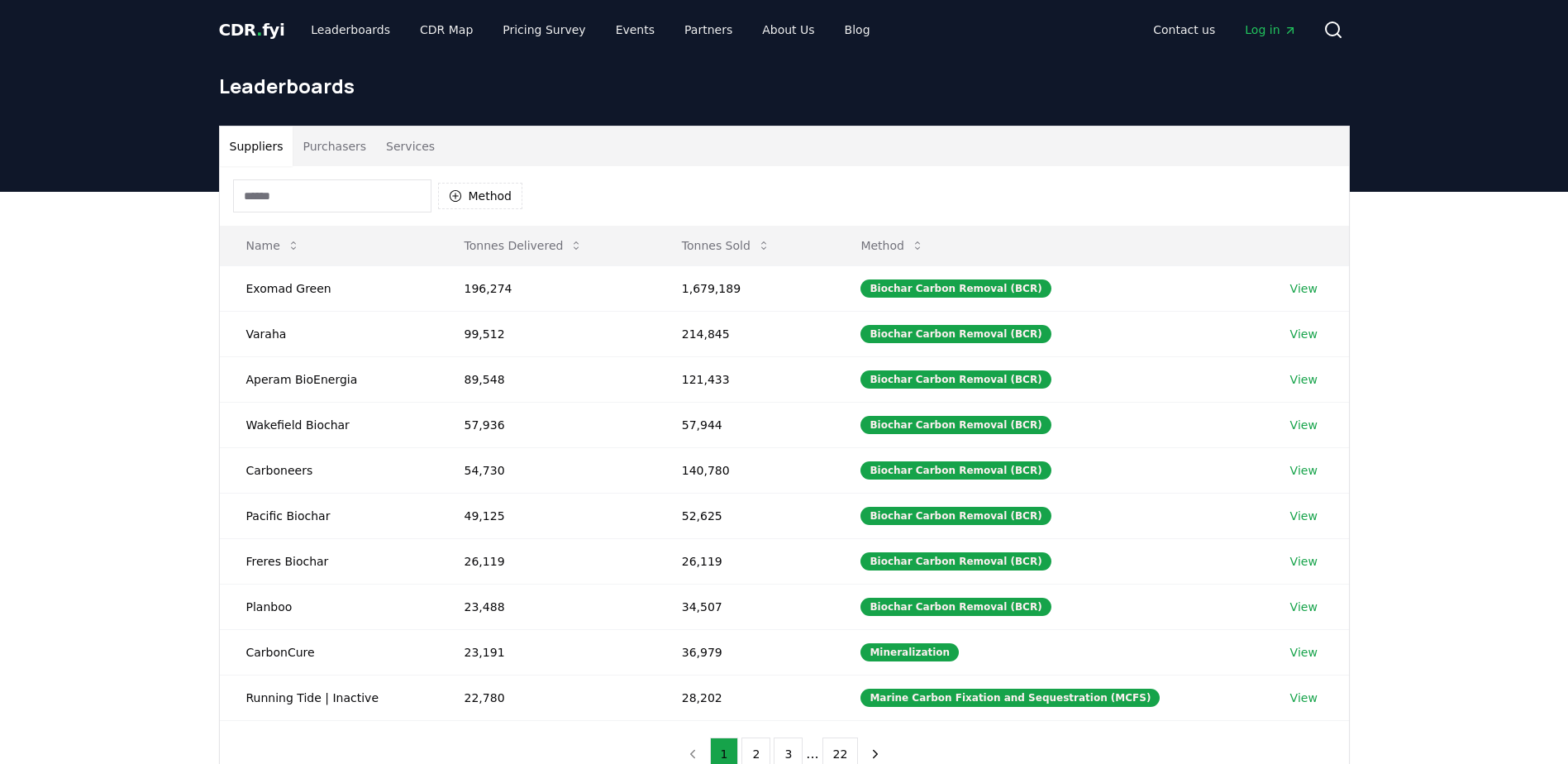
scroll to position [83, 0]
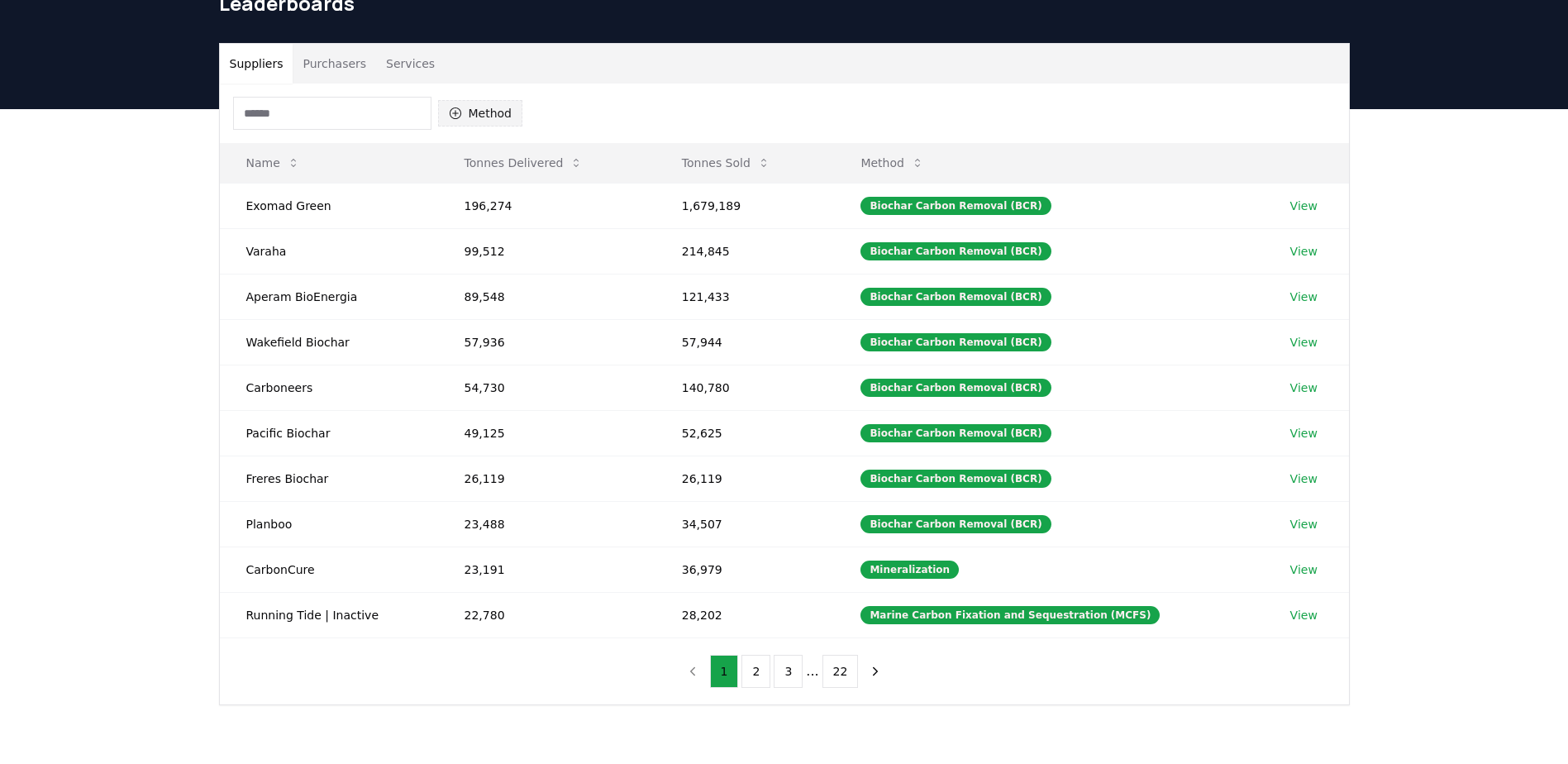
click at [466, 109] on button "Method" at bounding box center [481, 113] width 85 height 26
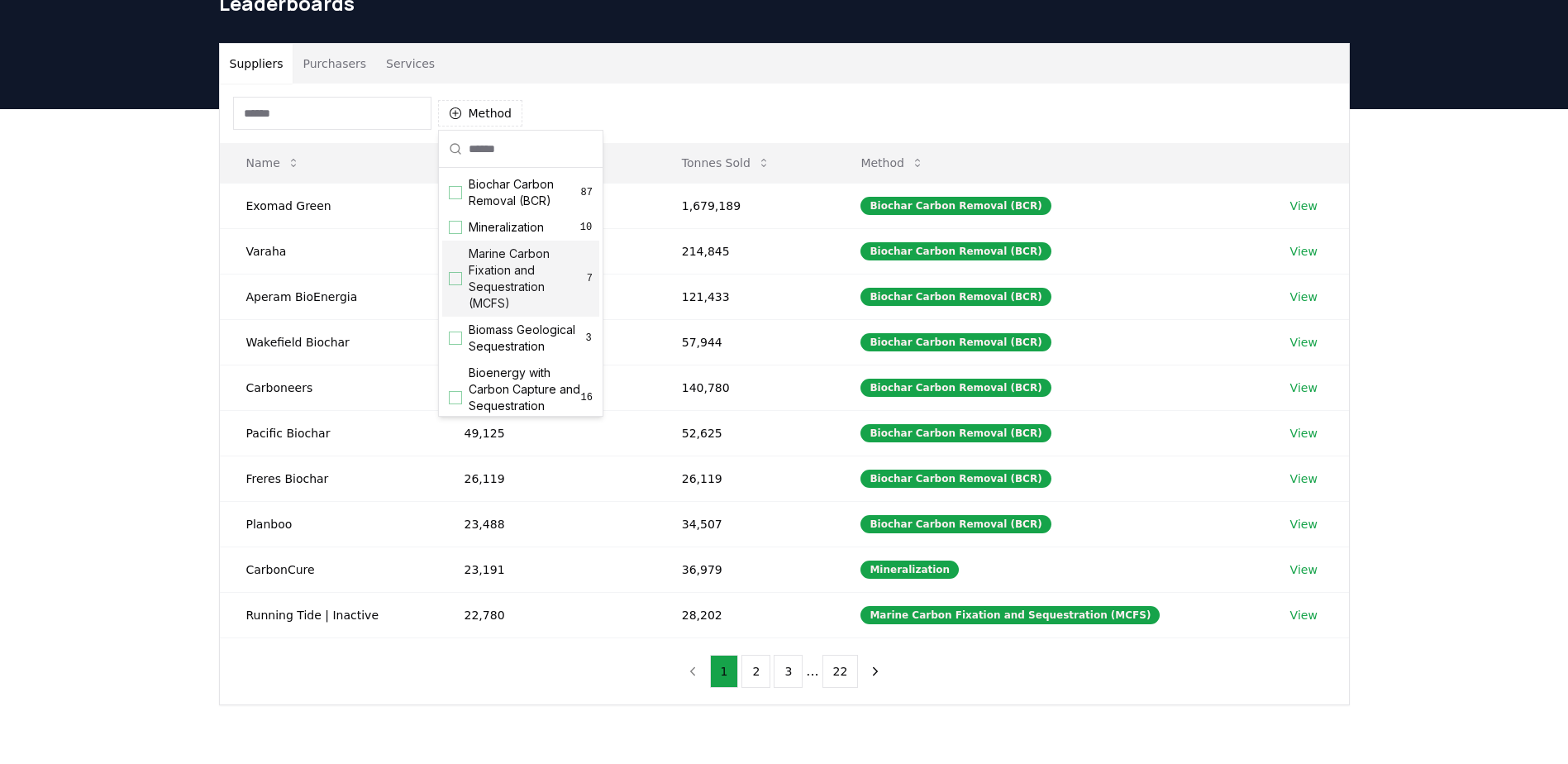
click at [458, 281] on div "Suggestions" at bounding box center [455, 278] width 13 height 13
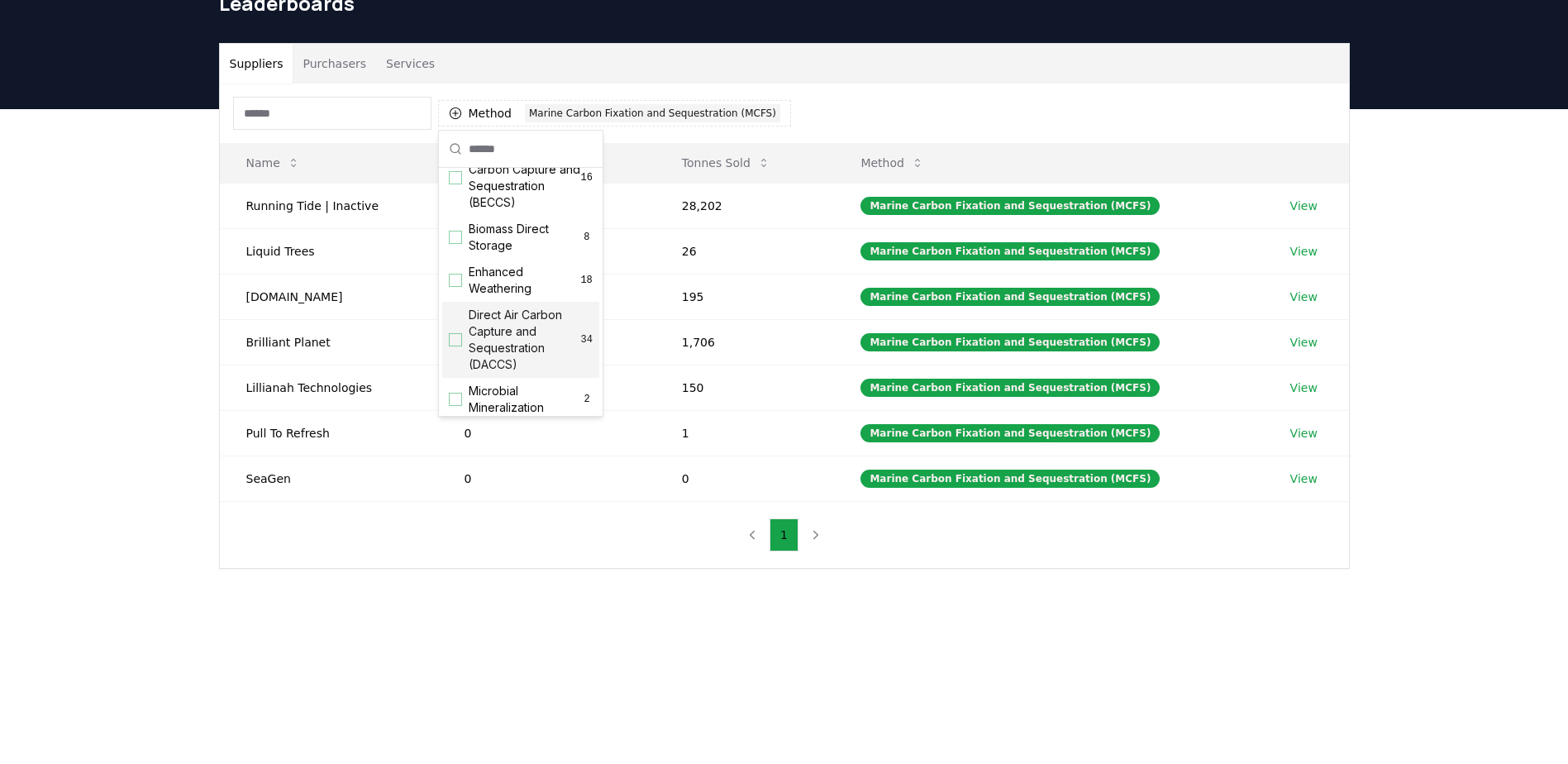
scroll to position [248, 0]
click at [459, 318] on div "Suggestions" at bounding box center [455, 311] width 13 height 13
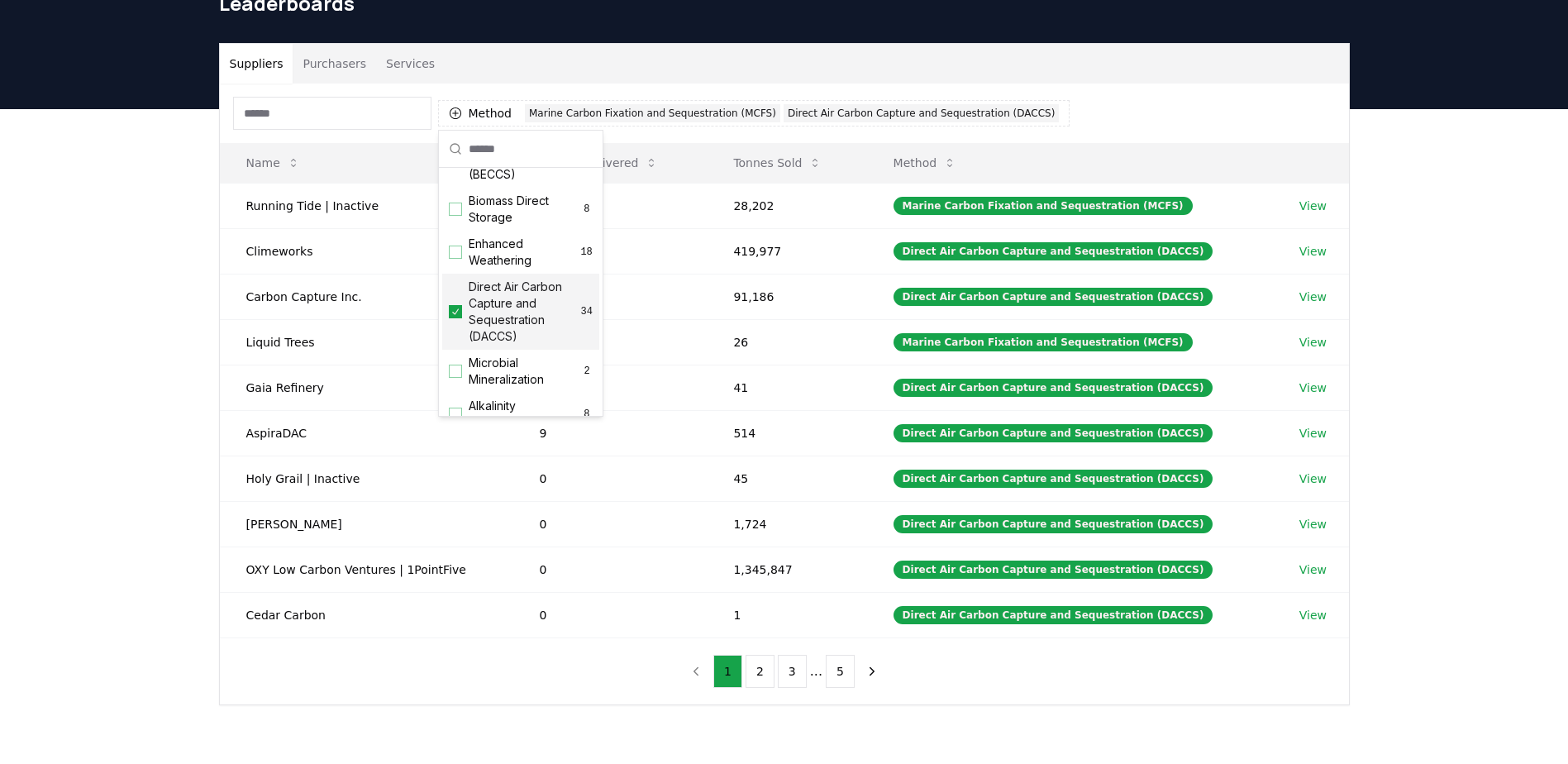
click at [459, 318] on icon "Suggestions" at bounding box center [456, 311] width 12 height 13
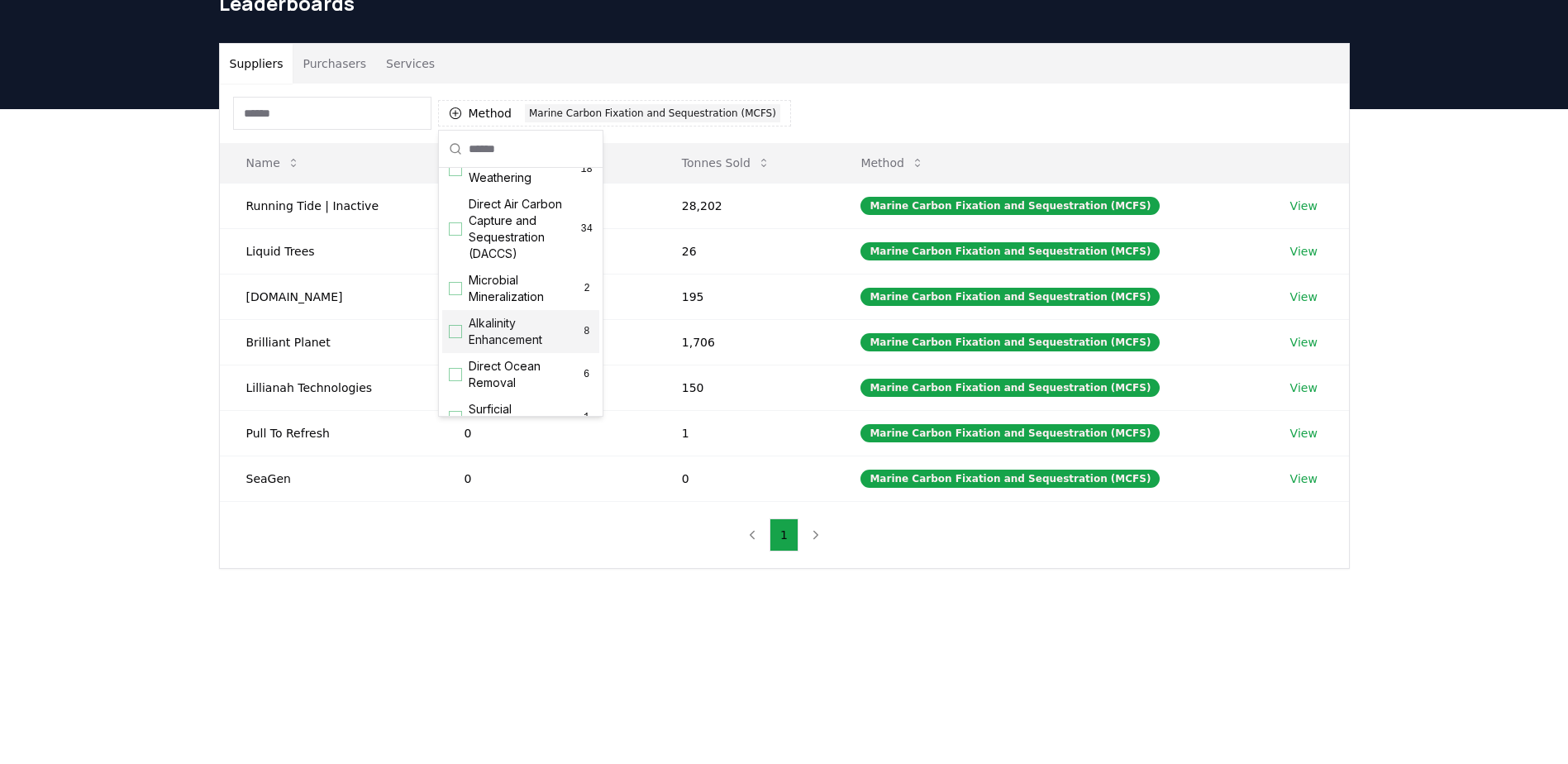
scroll to position [413, 0]
click at [458, 255] on div "Suggestions" at bounding box center [455, 248] width 13 height 13
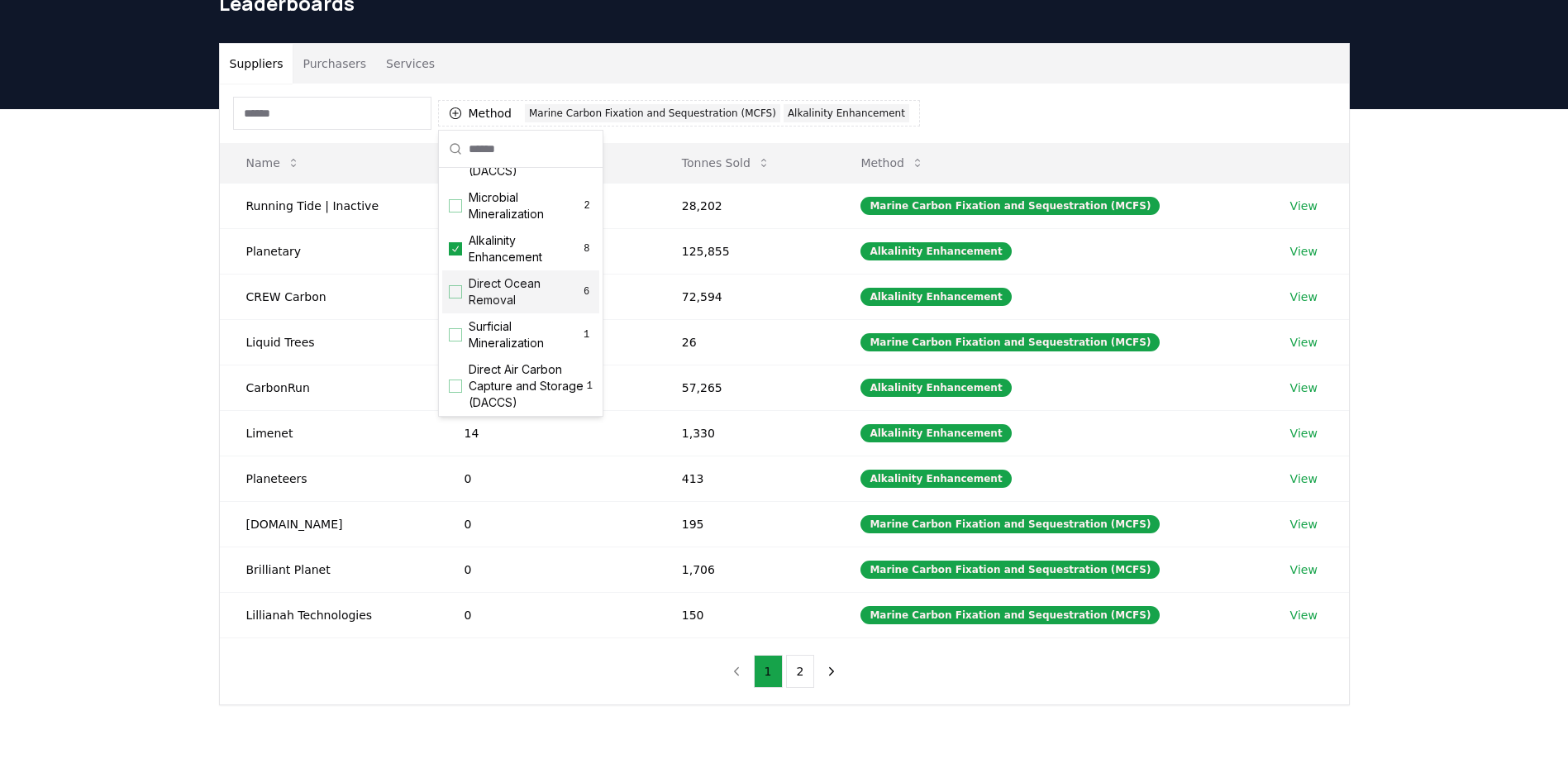
click at [456, 299] on div "Suggestions" at bounding box center [455, 291] width 13 height 13
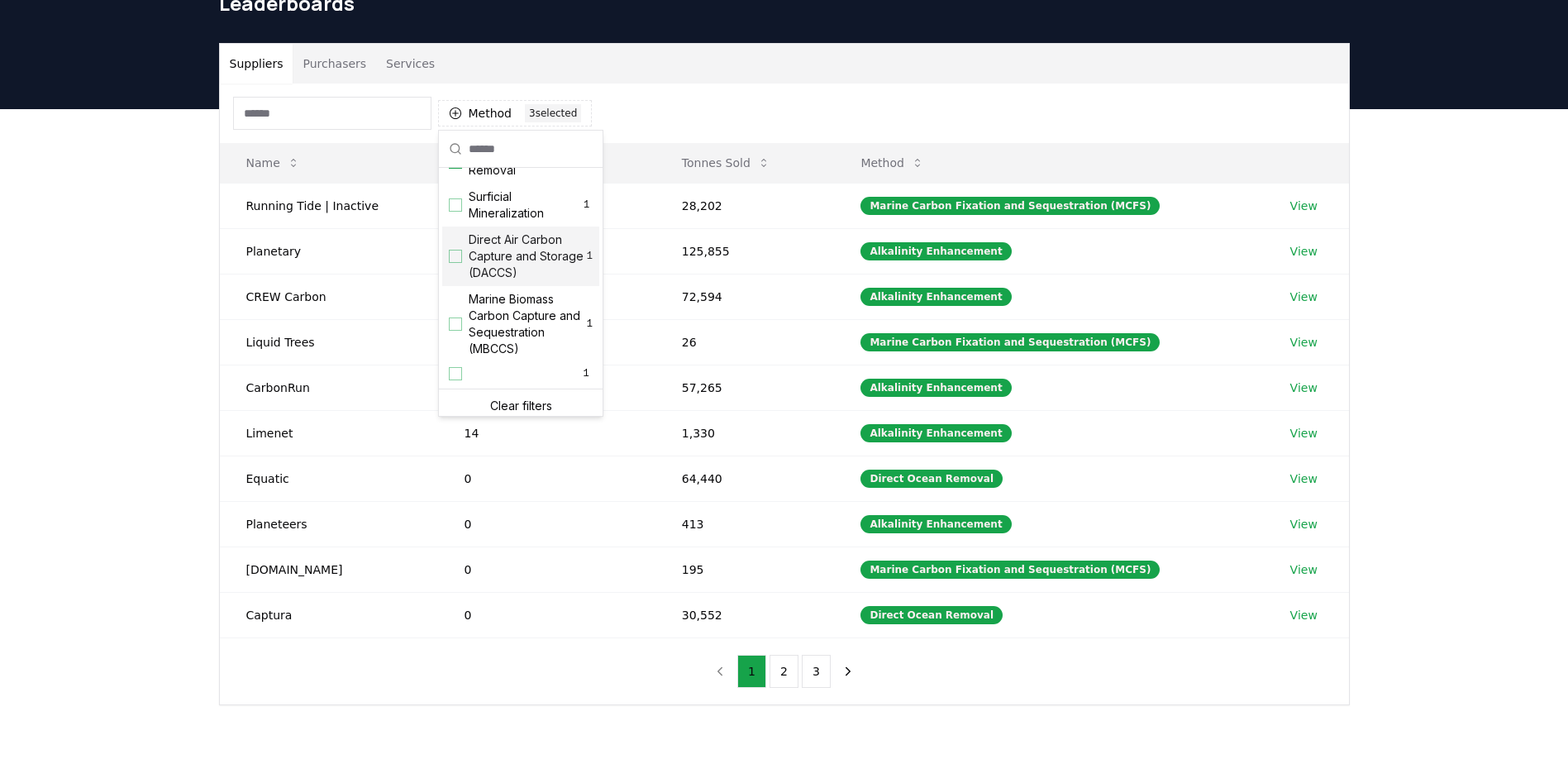
scroll to position [566, 0]
click at [453, 322] on div "Suggestions" at bounding box center [455, 317] width 13 height 13
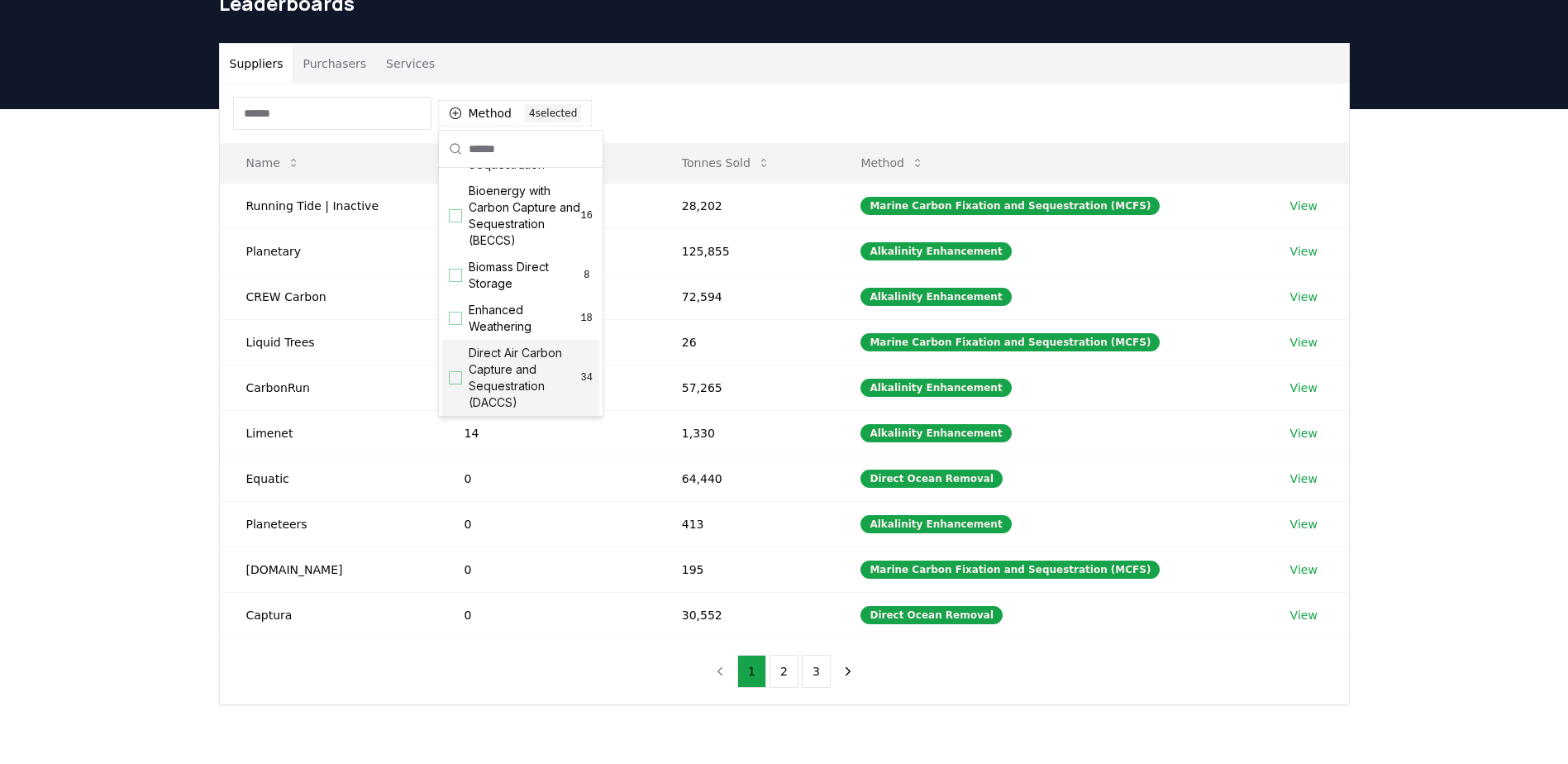
scroll to position [153, 0]
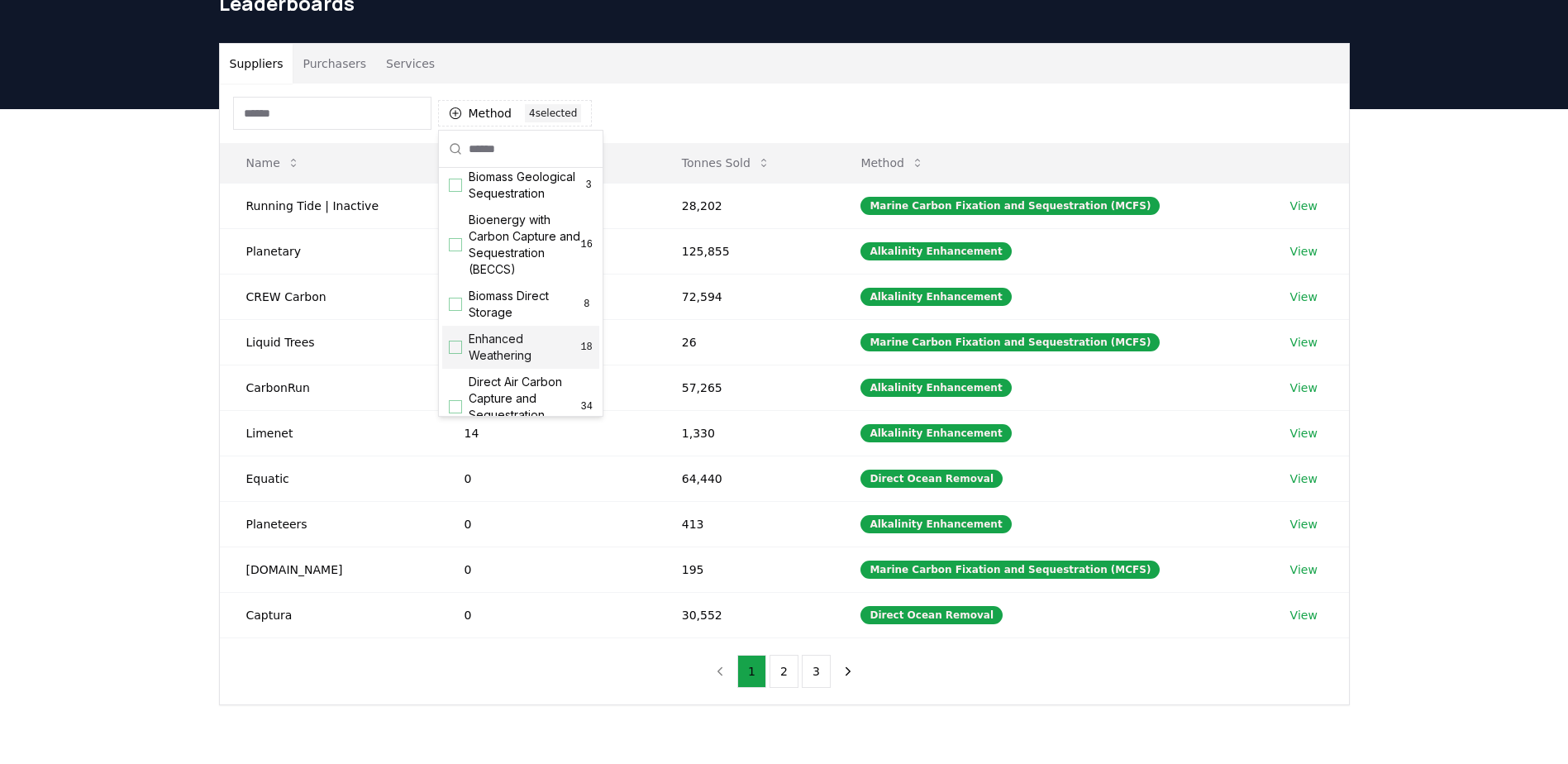
click at [458, 353] on div "Suggestions" at bounding box center [455, 347] width 13 height 13
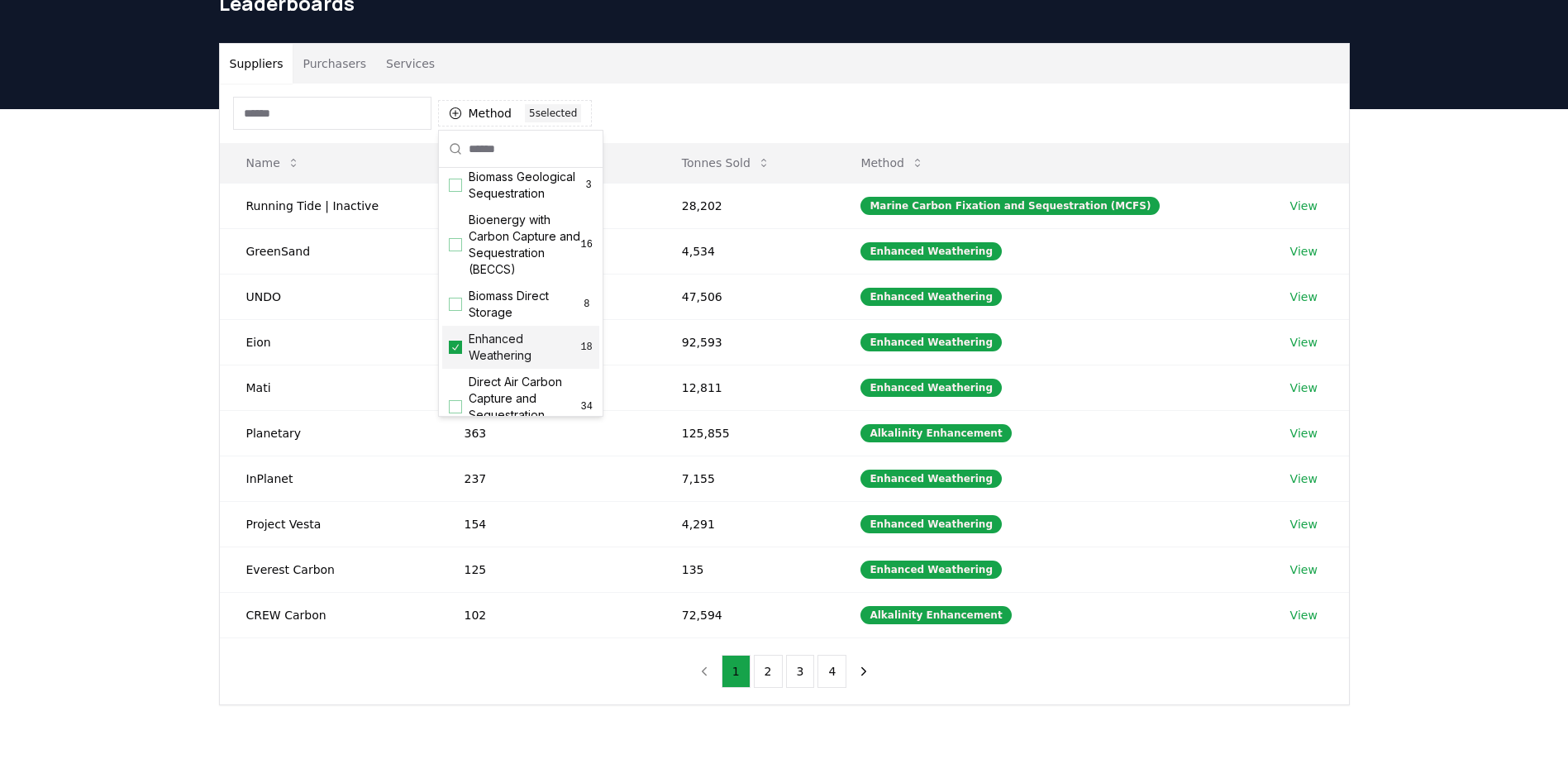
click at [458, 353] on icon "Suggestions" at bounding box center [456, 347] width 12 height 13
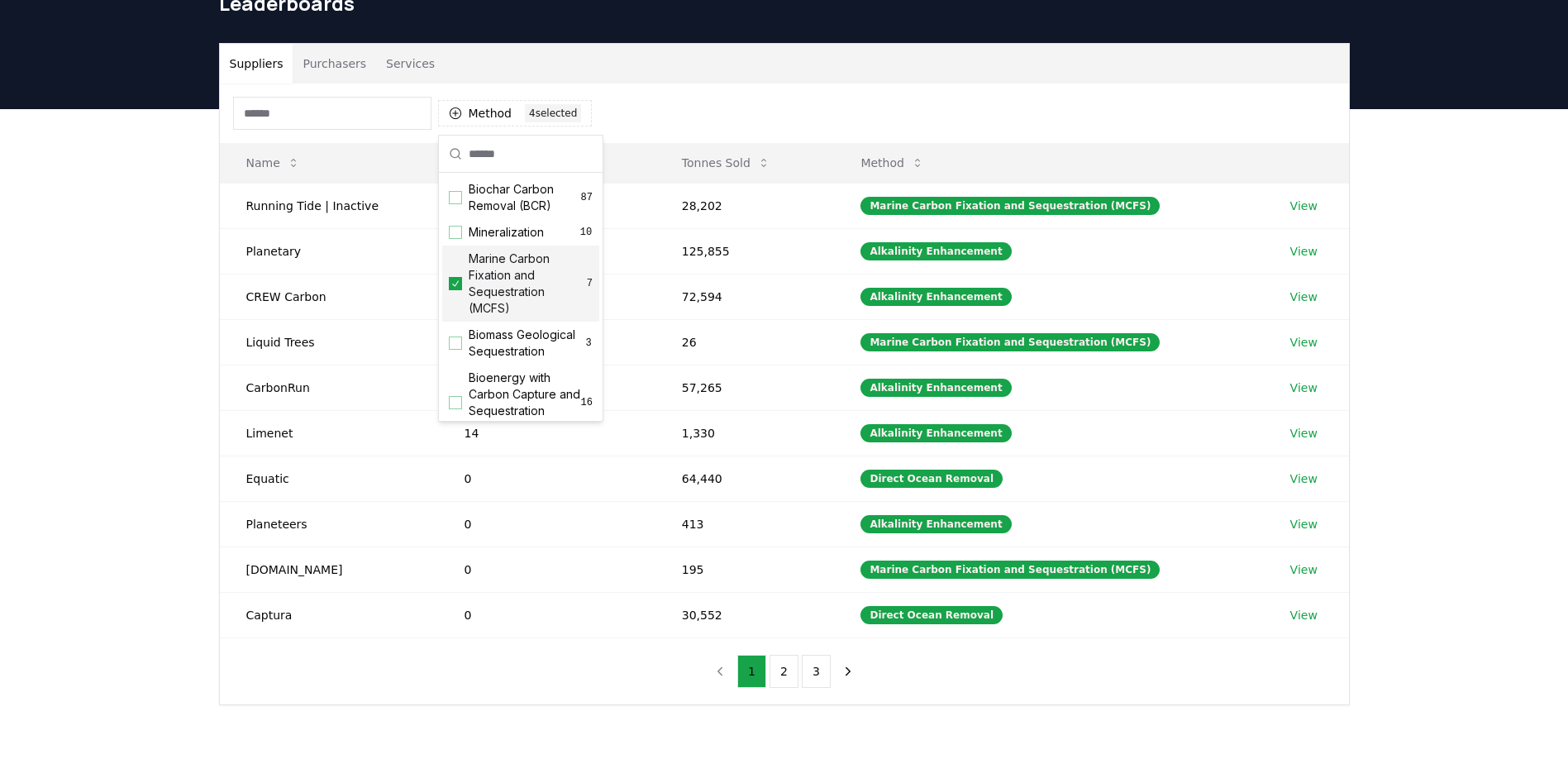
scroll to position [0, 0]
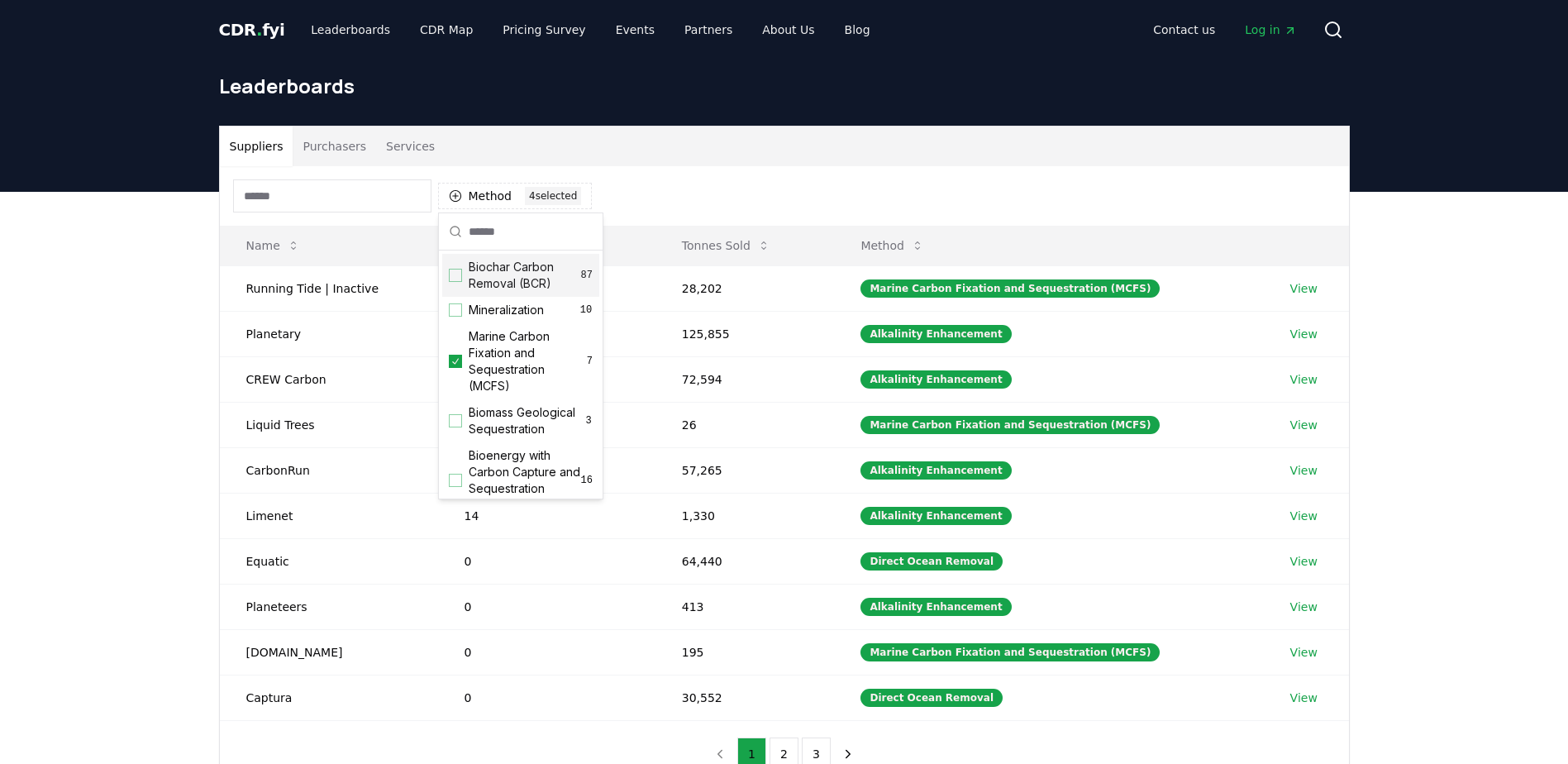
click at [644, 184] on div "Method 4 4 selected" at bounding box center [784, 196] width 1129 height 60
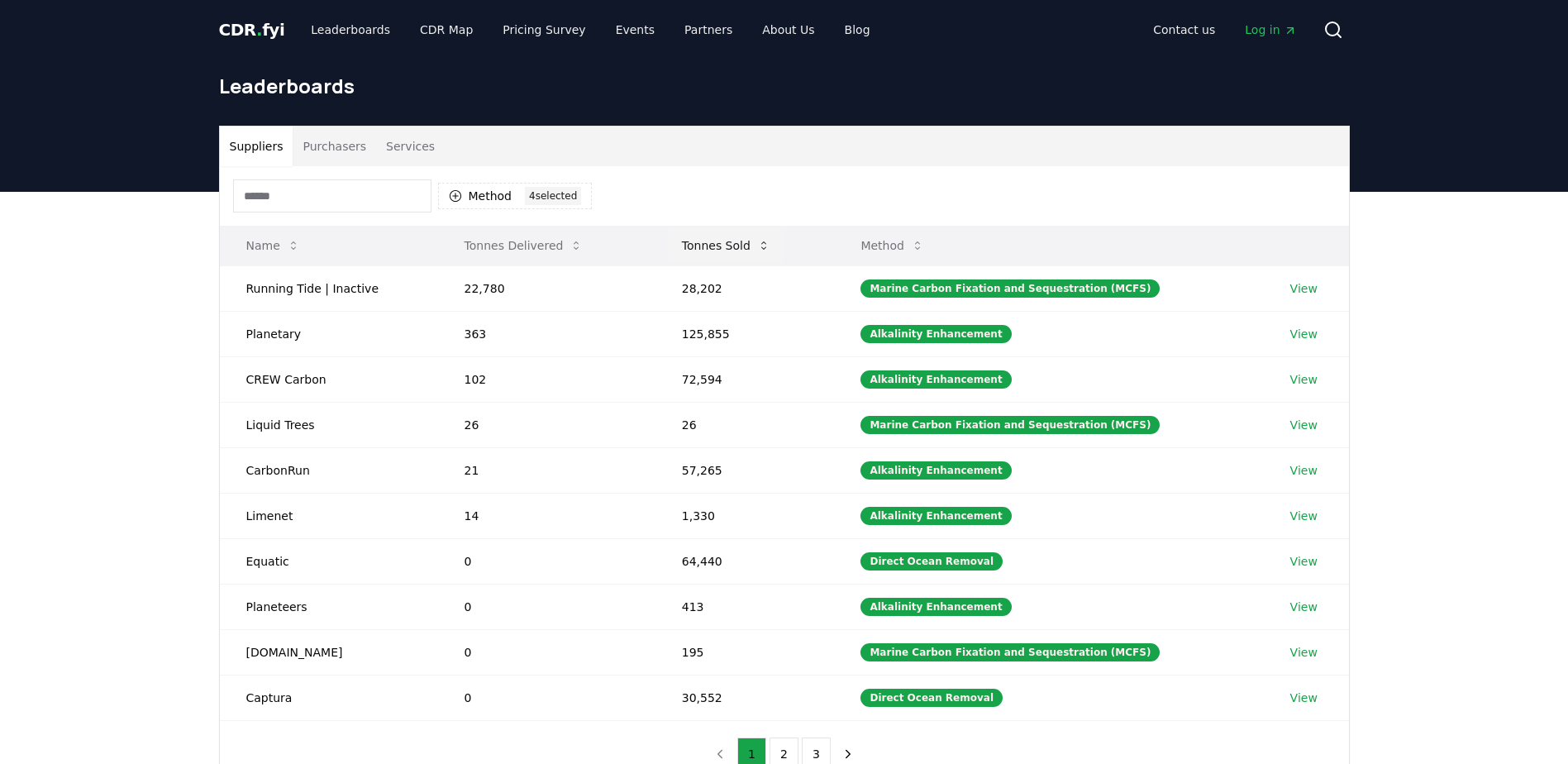
click at [721, 243] on button "Tonnes Sold" at bounding box center [726, 245] width 115 height 33
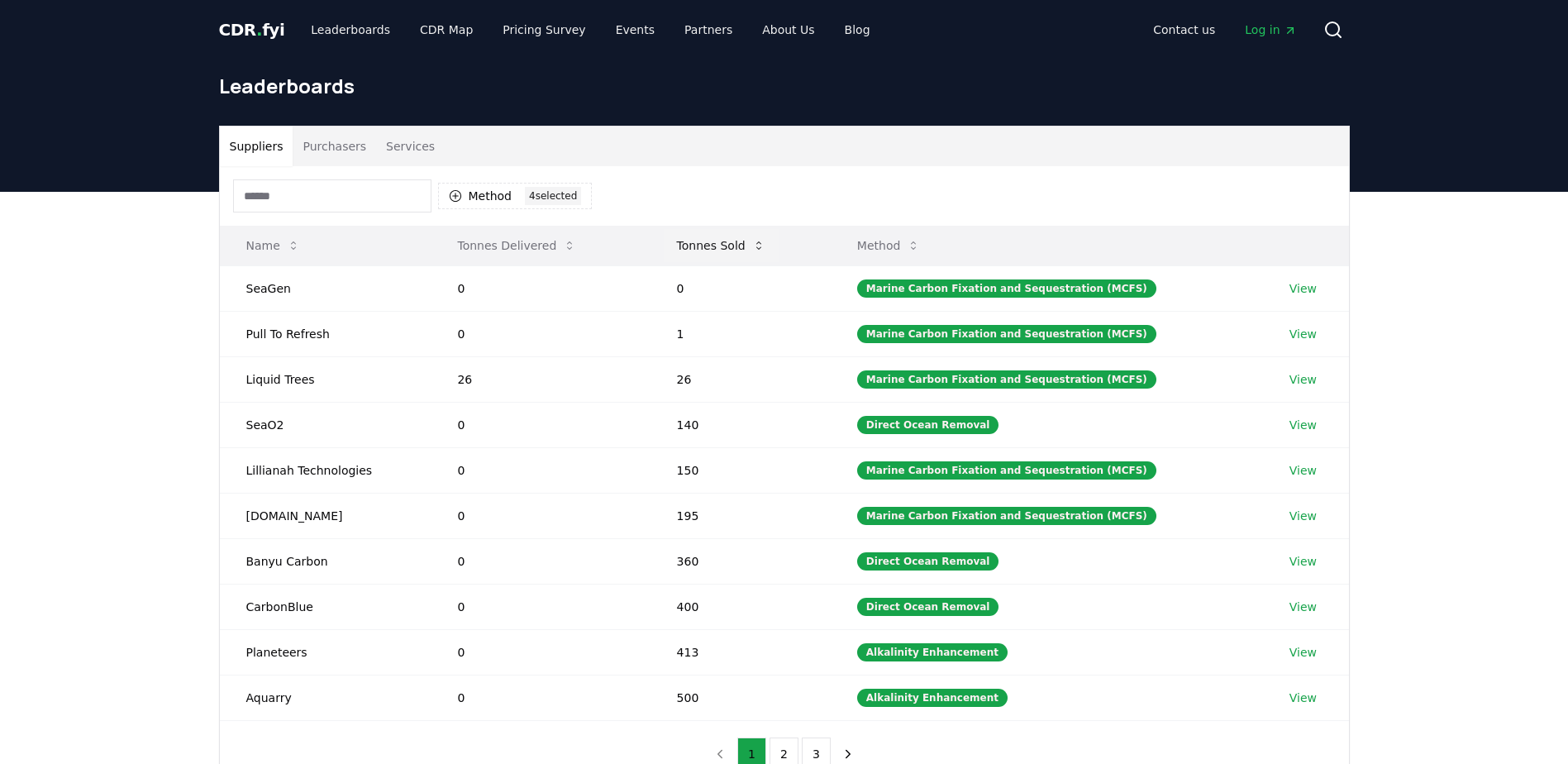
click at [721, 243] on button "Tonnes Sold" at bounding box center [721, 245] width 115 height 33
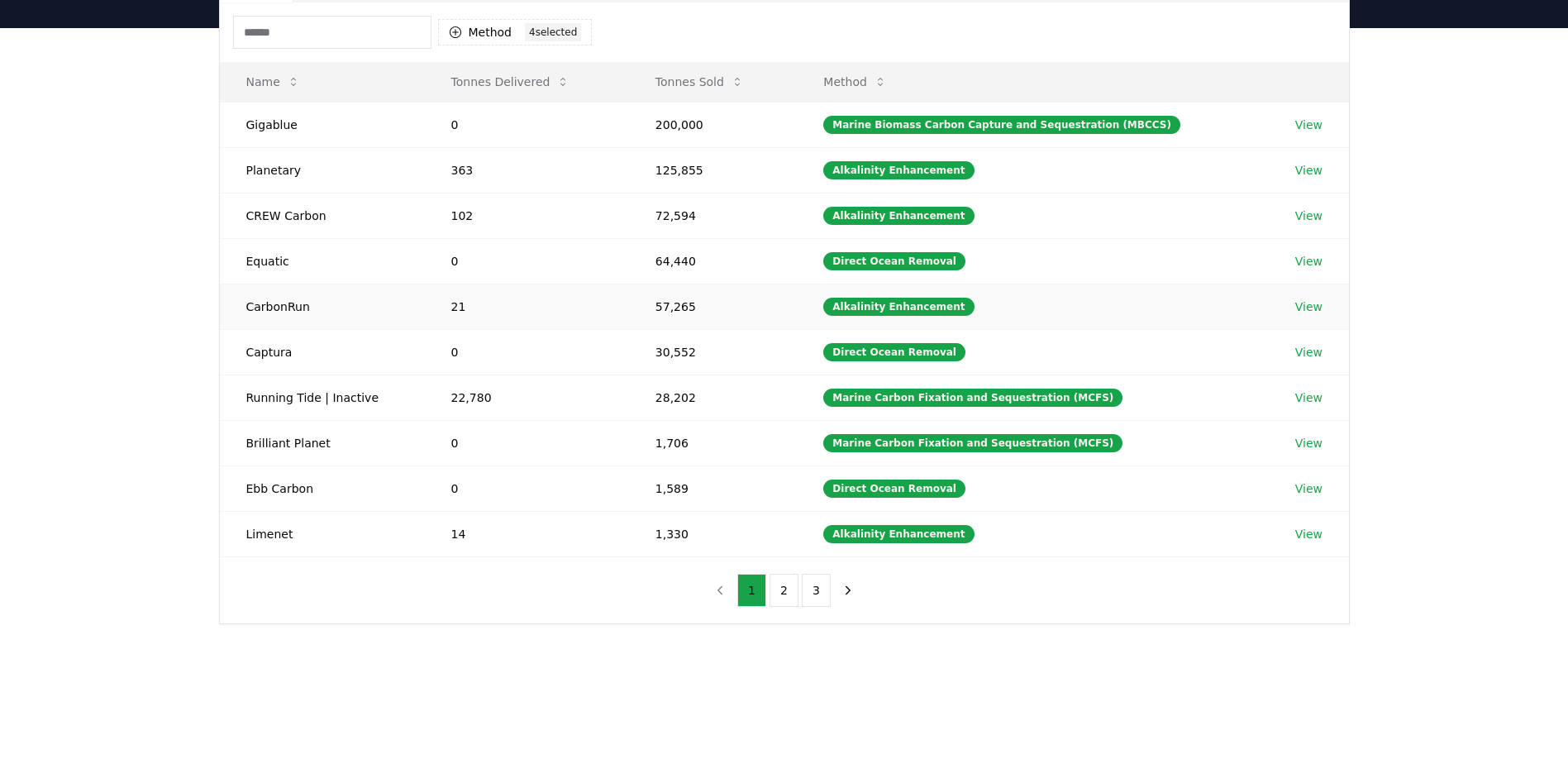
scroll to position [166, 0]
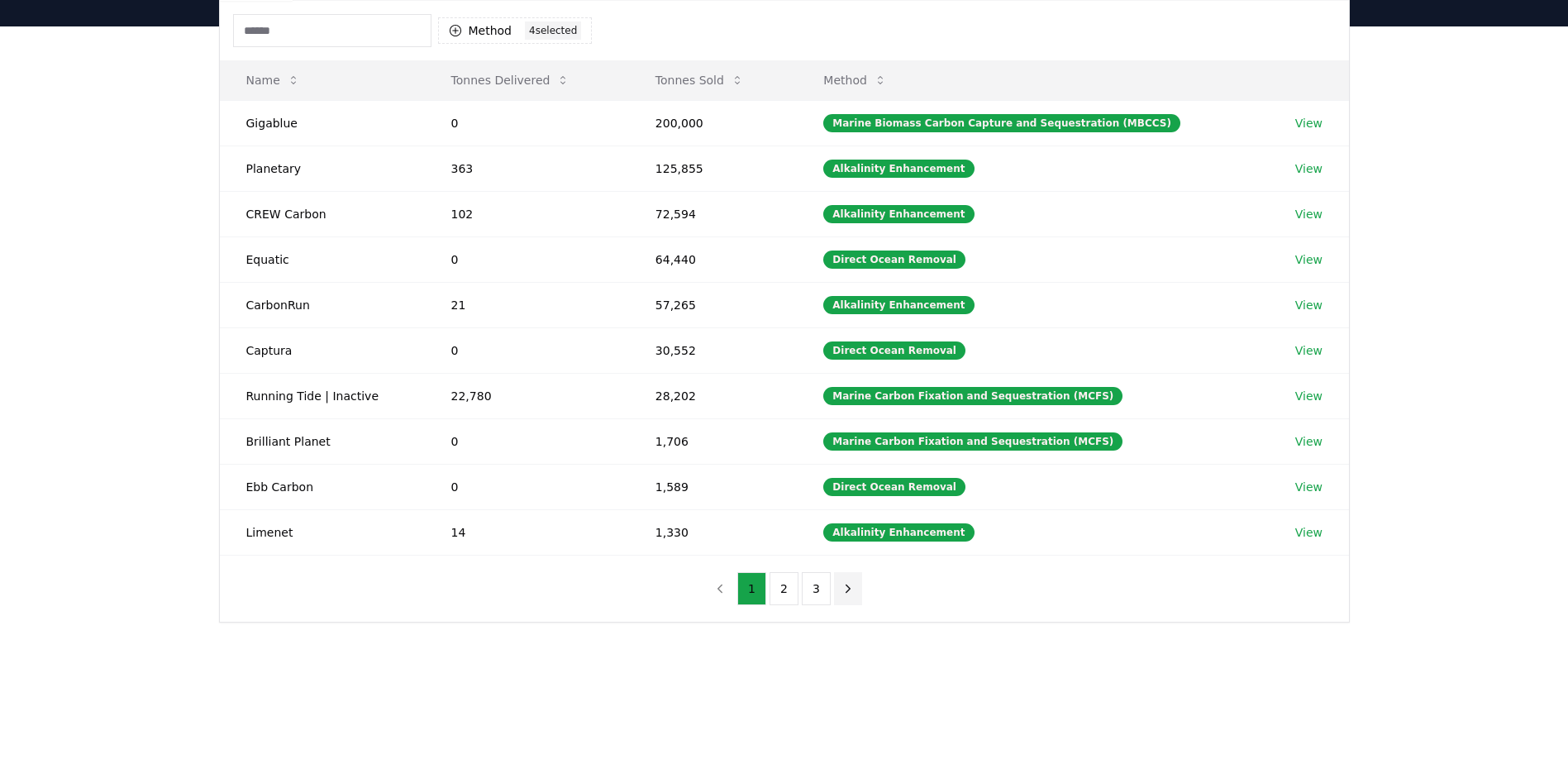
click at [841, 583] on icon "next page" at bounding box center [848, 588] width 15 height 15
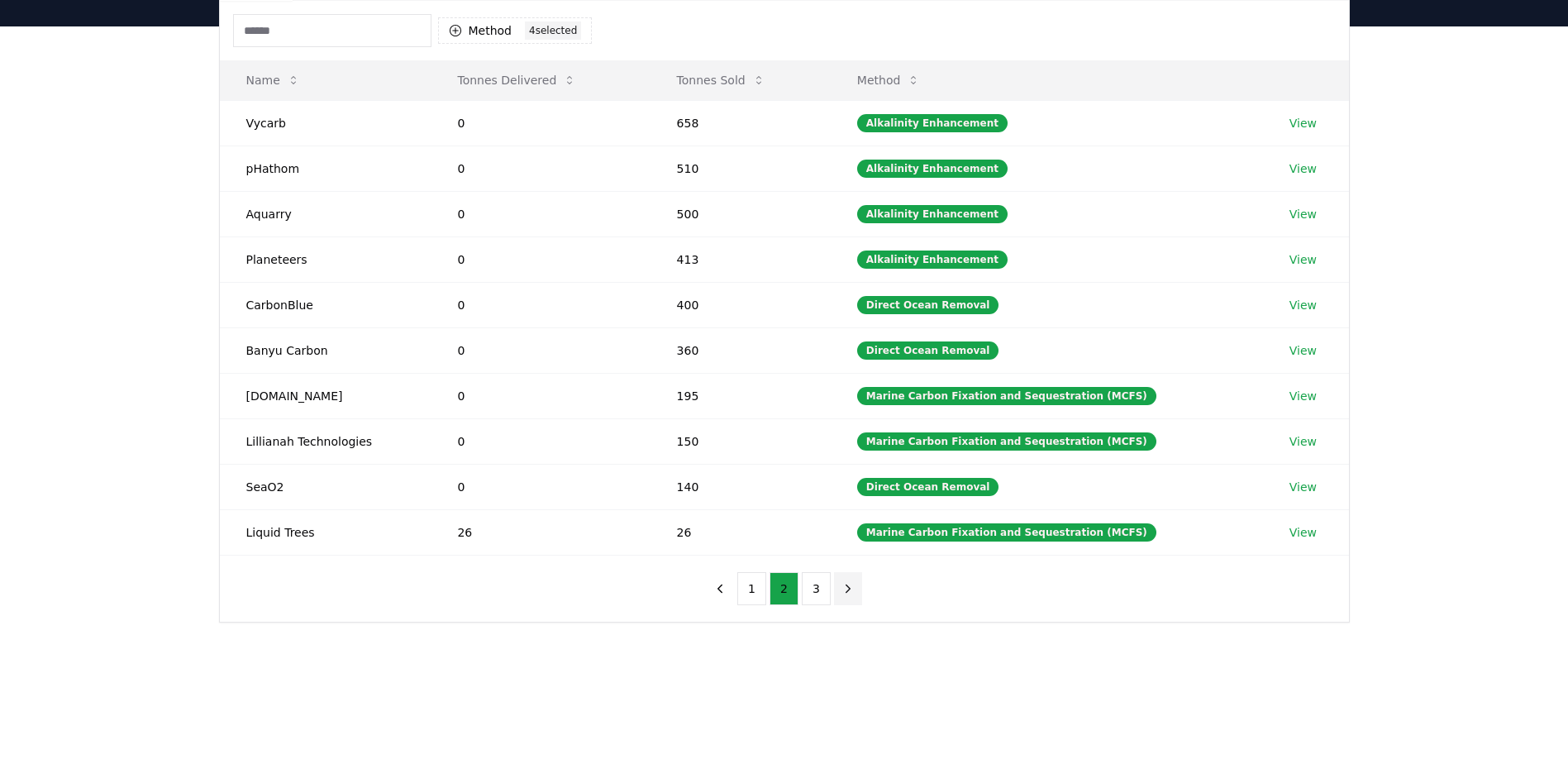
click at [841, 583] on icon "next page" at bounding box center [848, 588] width 15 height 15
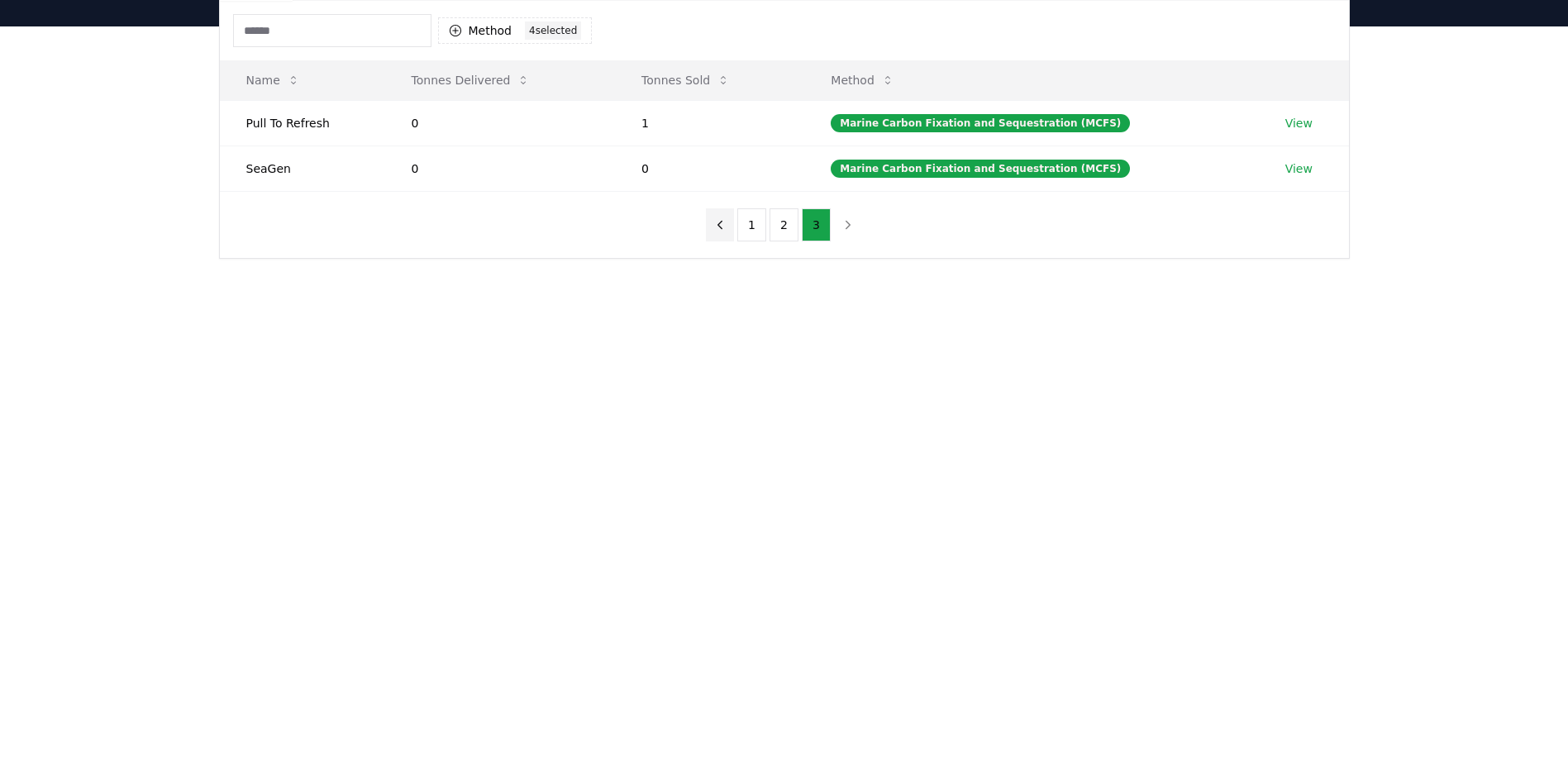
click at [727, 224] on icon "previous page" at bounding box center [720, 225] width 15 height 15
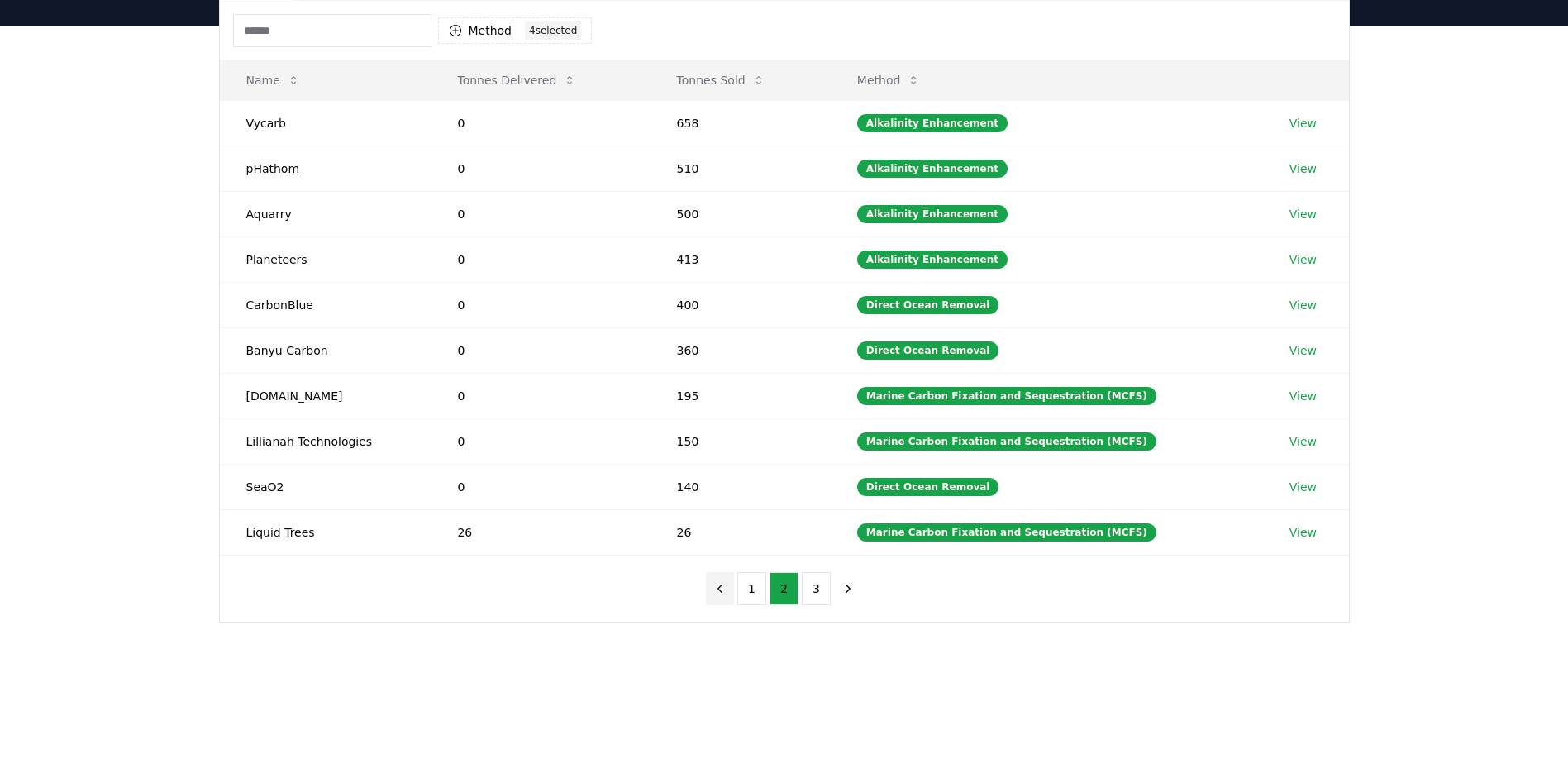
click at [715, 591] on icon "previous page" at bounding box center [720, 588] width 15 height 15
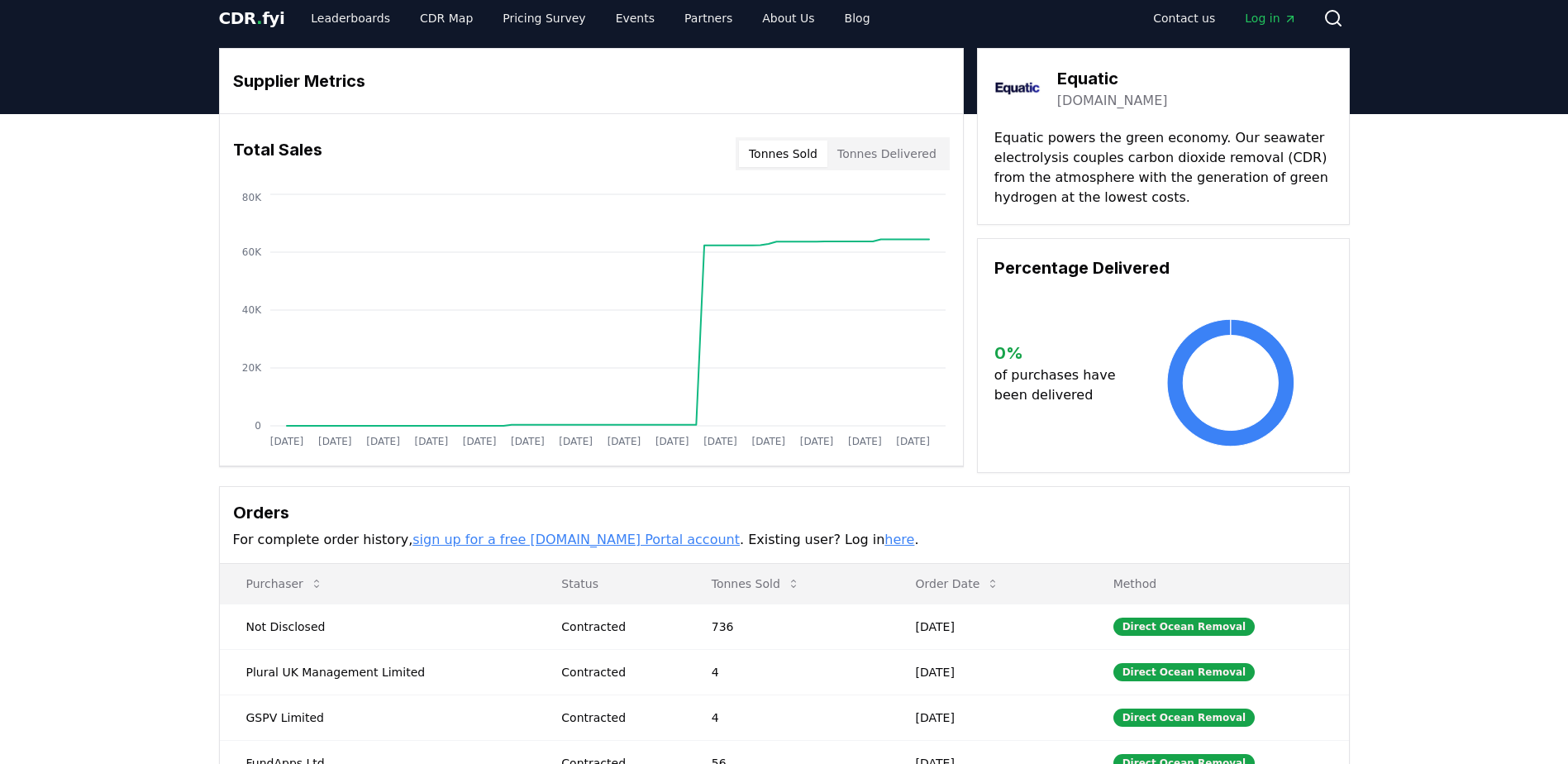
scroll to position [83, 0]
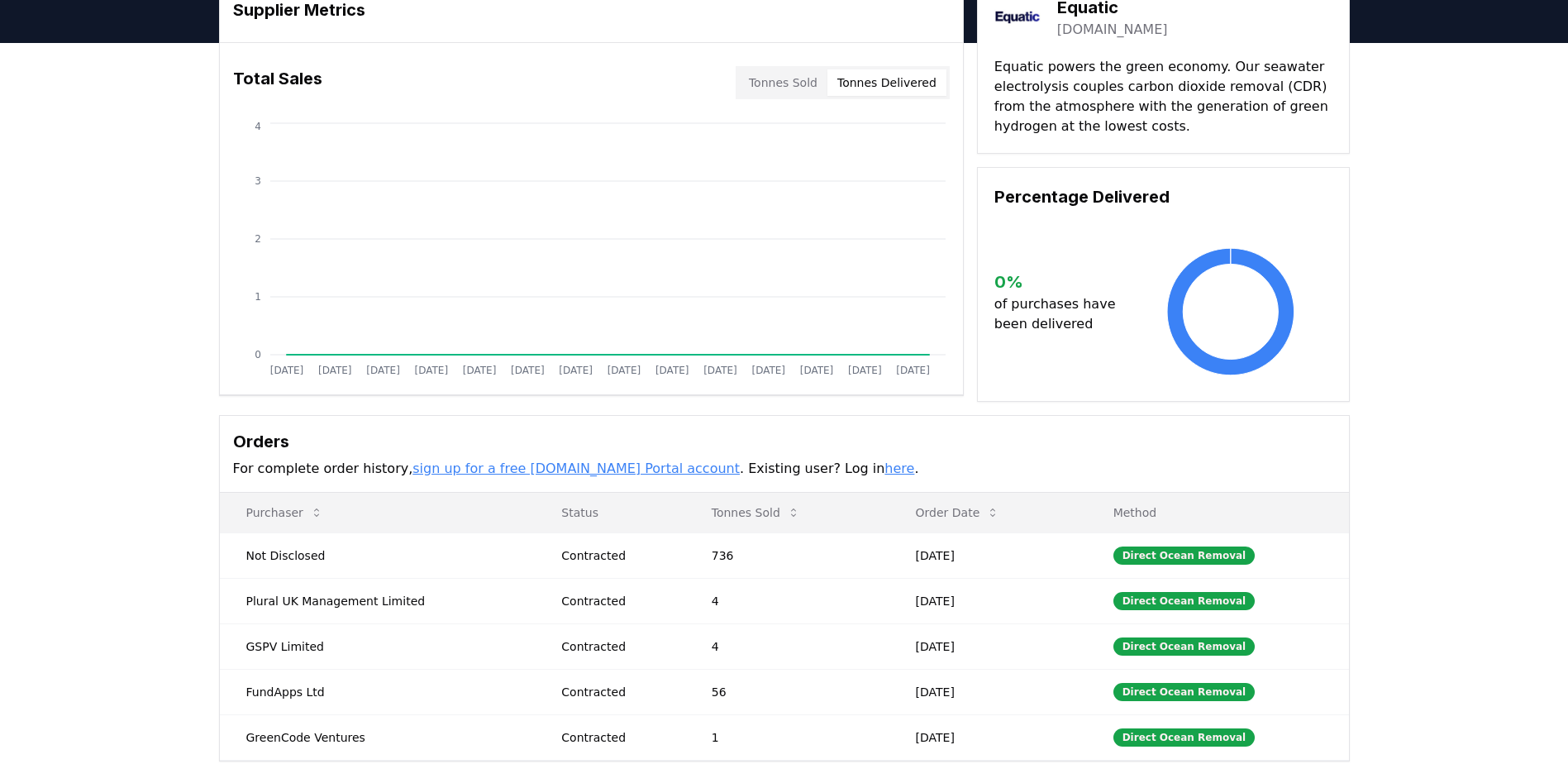
click at [911, 86] on button "Tonnes Delivered" at bounding box center [886, 82] width 119 height 26
click at [760, 87] on button "Tonnes Sold" at bounding box center [784, 82] width 89 height 26
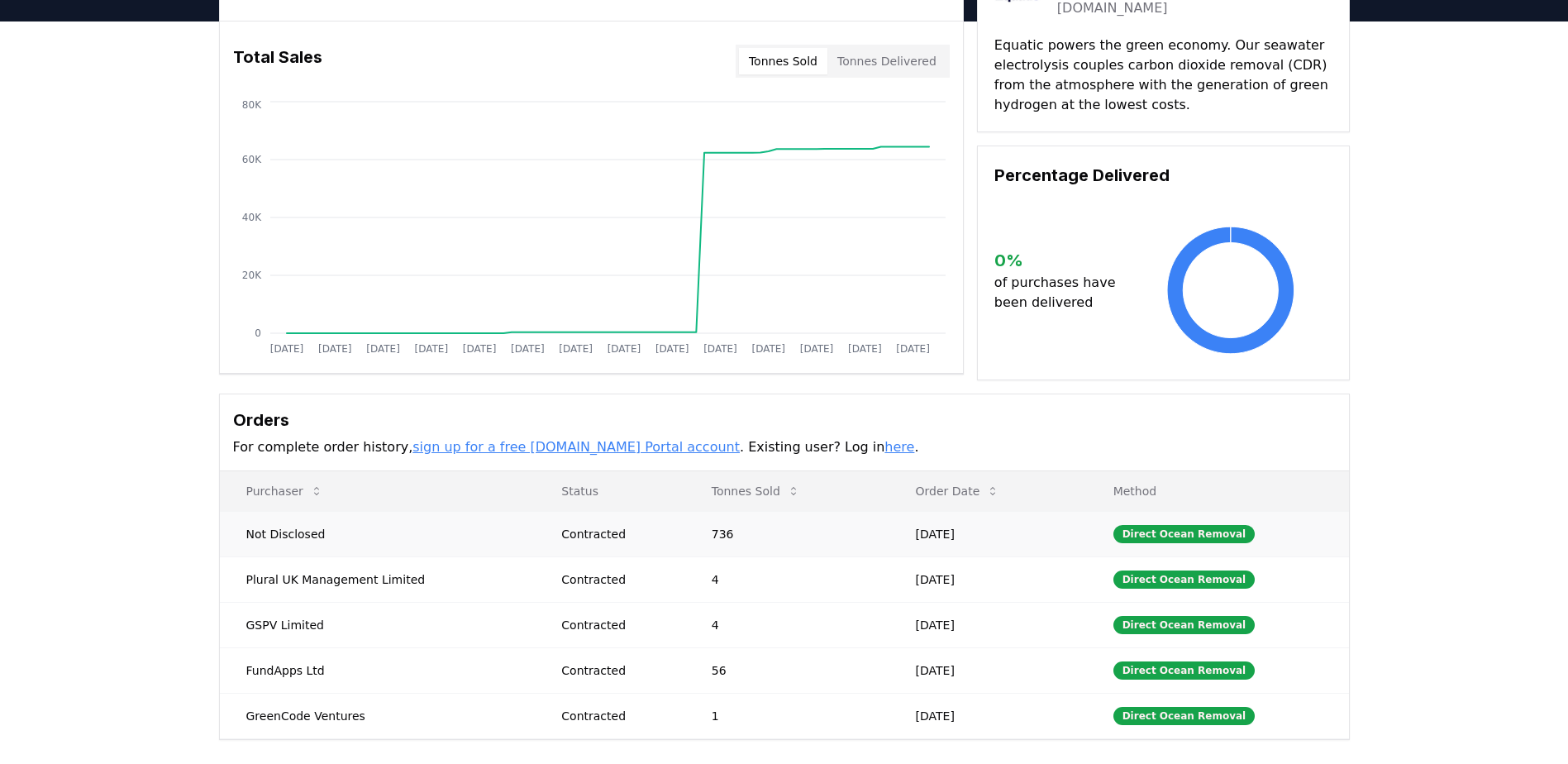
scroll to position [0, 0]
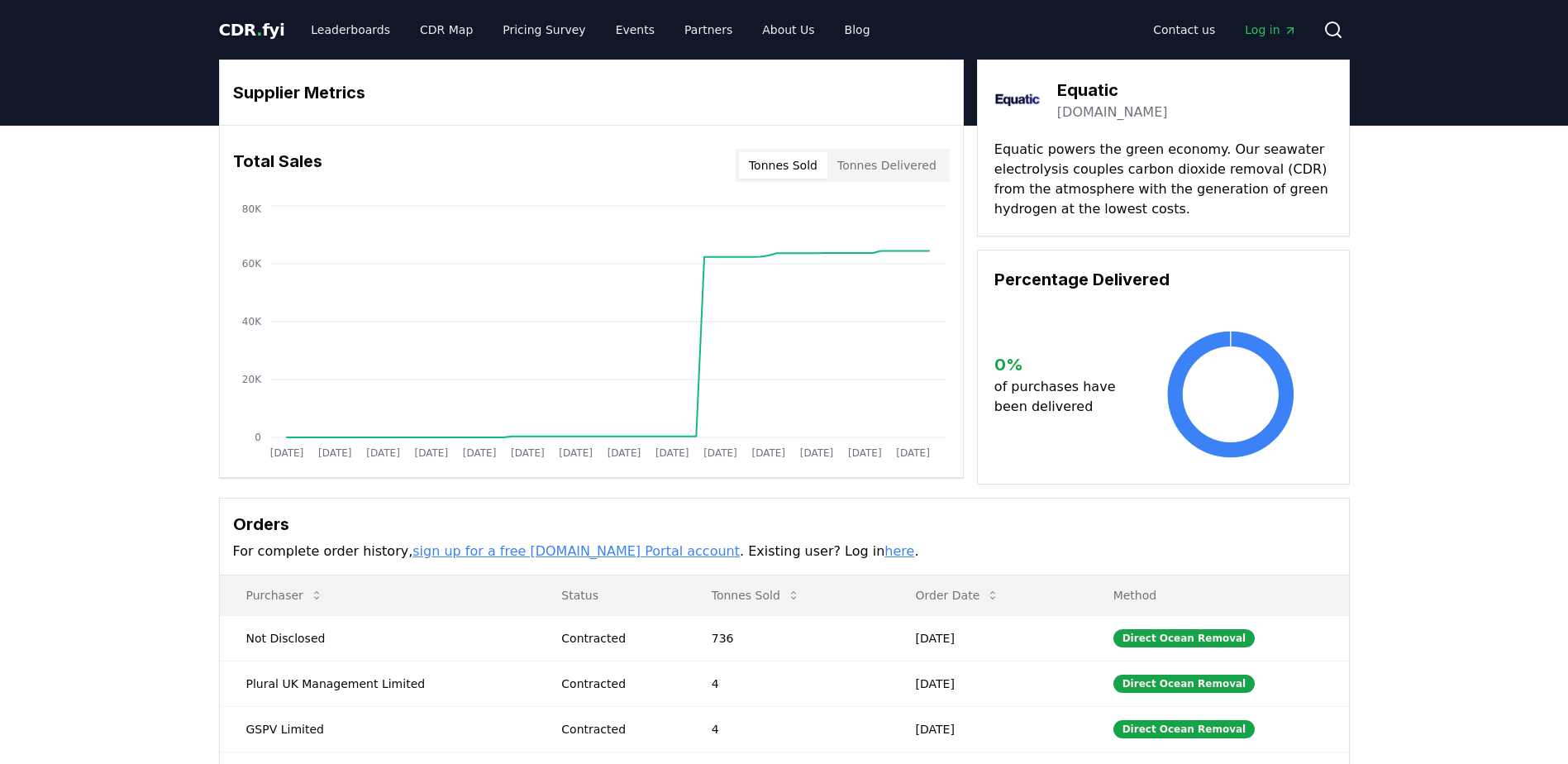
click at [1096, 108] on link "[DOMAIN_NAME]" at bounding box center [1113, 112] width 111 height 20
